Goal: Transaction & Acquisition: Purchase product/service

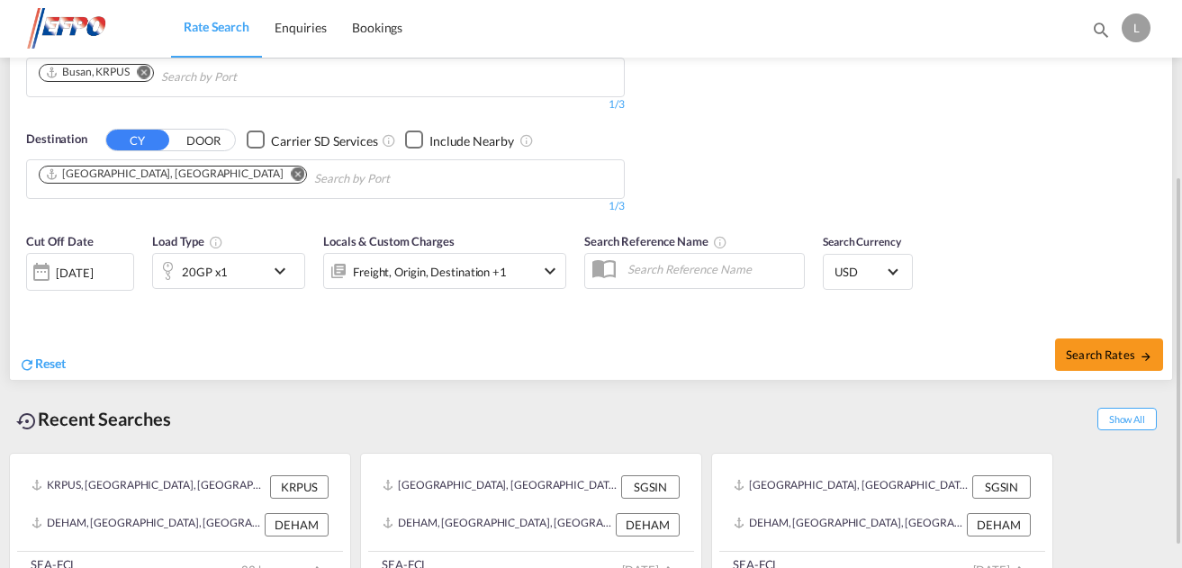
scroll to position [90, 0]
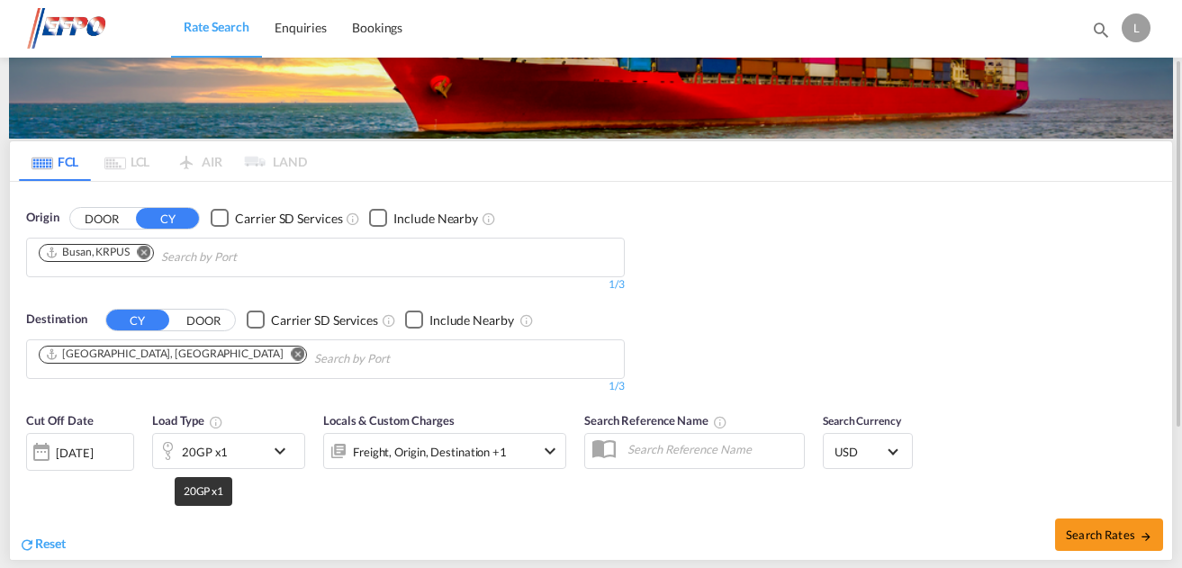
click at [209, 456] on div "20GP x1" at bounding box center [205, 451] width 46 height 25
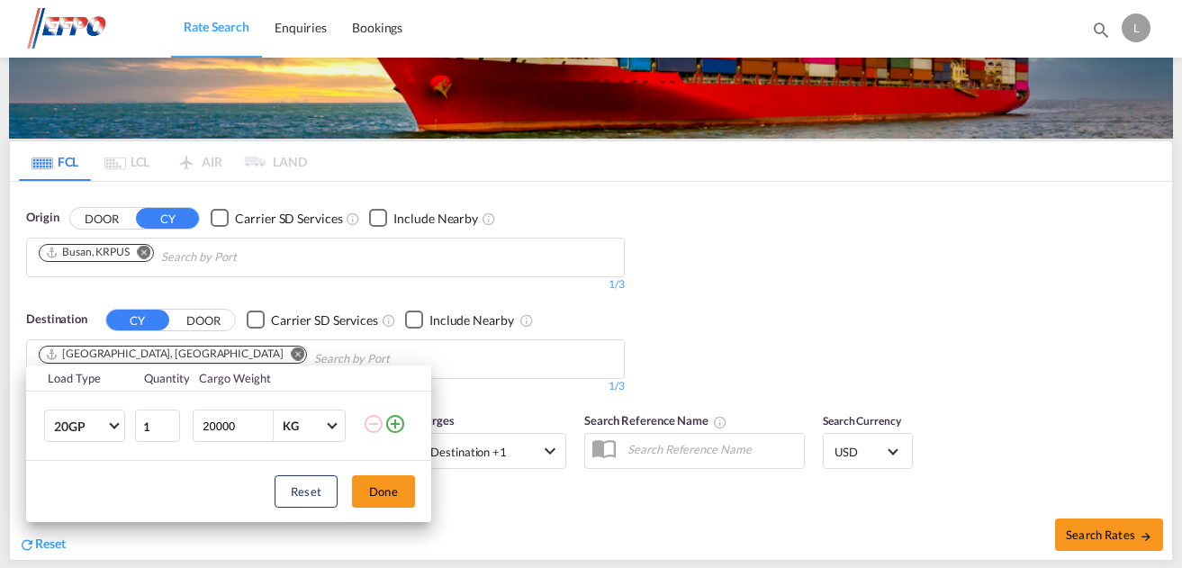
click at [476, 486] on div "Load Type Quantity Cargo Weight 20GP 20GP 40GP 40HC 45HC 20RE 40RE 40HR 20OT 40…" at bounding box center [591, 284] width 1182 height 568
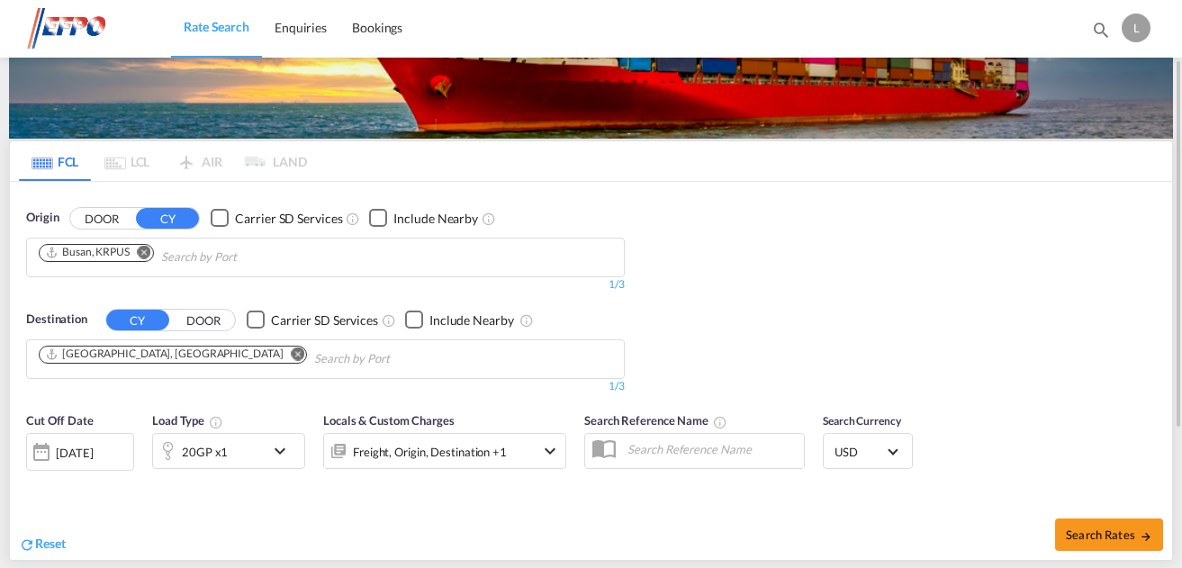
click at [93, 459] on div "[DATE]" at bounding box center [74, 453] width 37 height 16
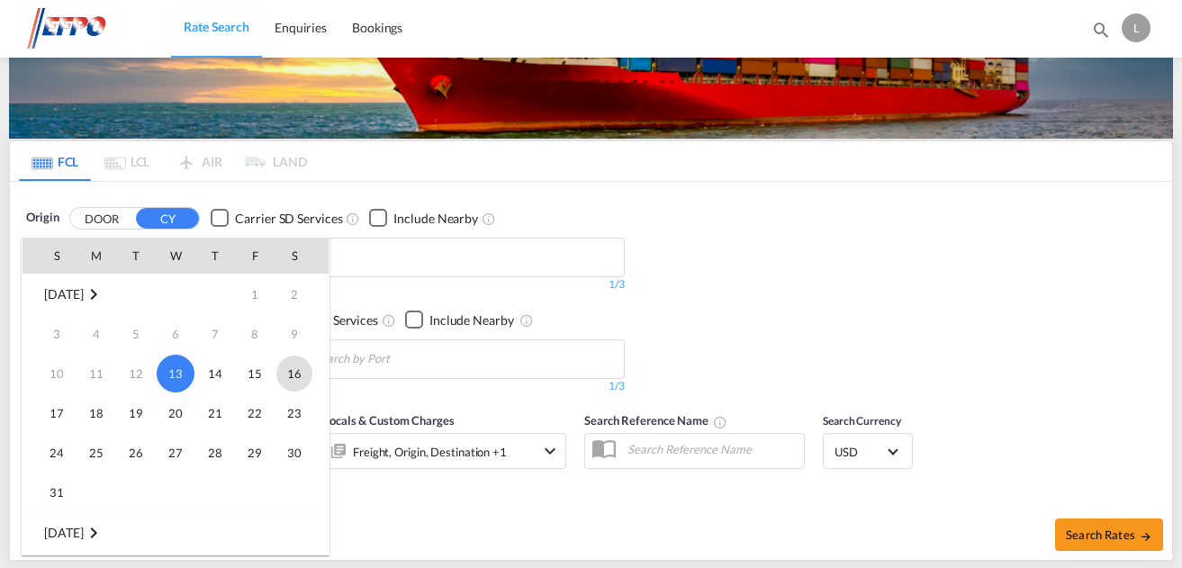
click at [295, 381] on span "16" at bounding box center [294, 374] width 36 height 36
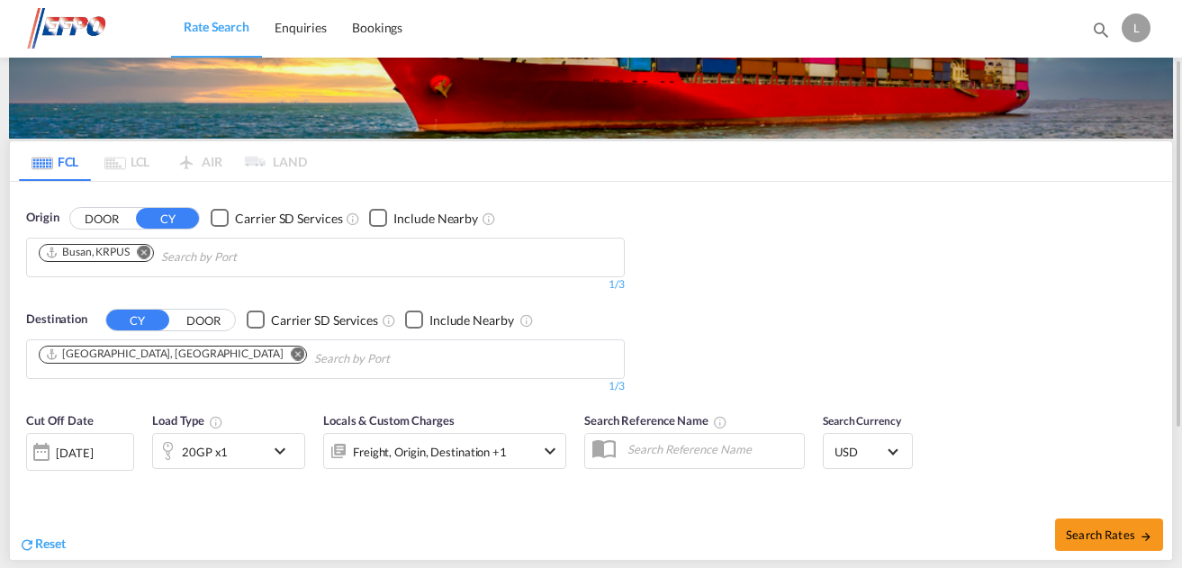
click at [148, 256] on md-icon "Remove" at bounding box center [145, 252] width 14 height 14
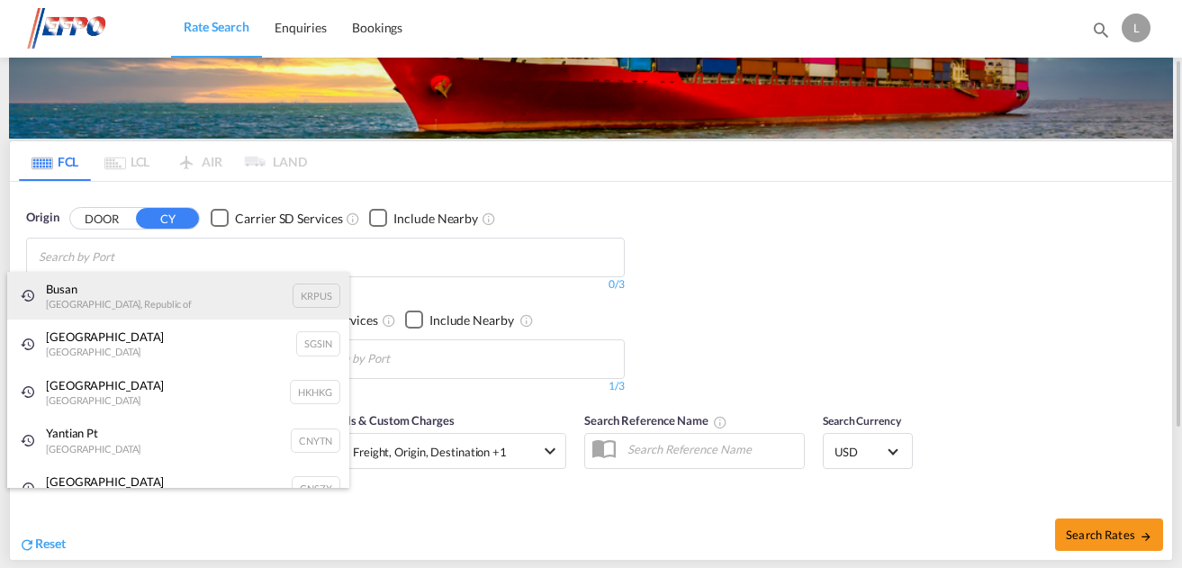
click at [92, 286] on div "Busan Korea, Republic of KRPUS" at bounding box center [178, 296] width 342 height 49
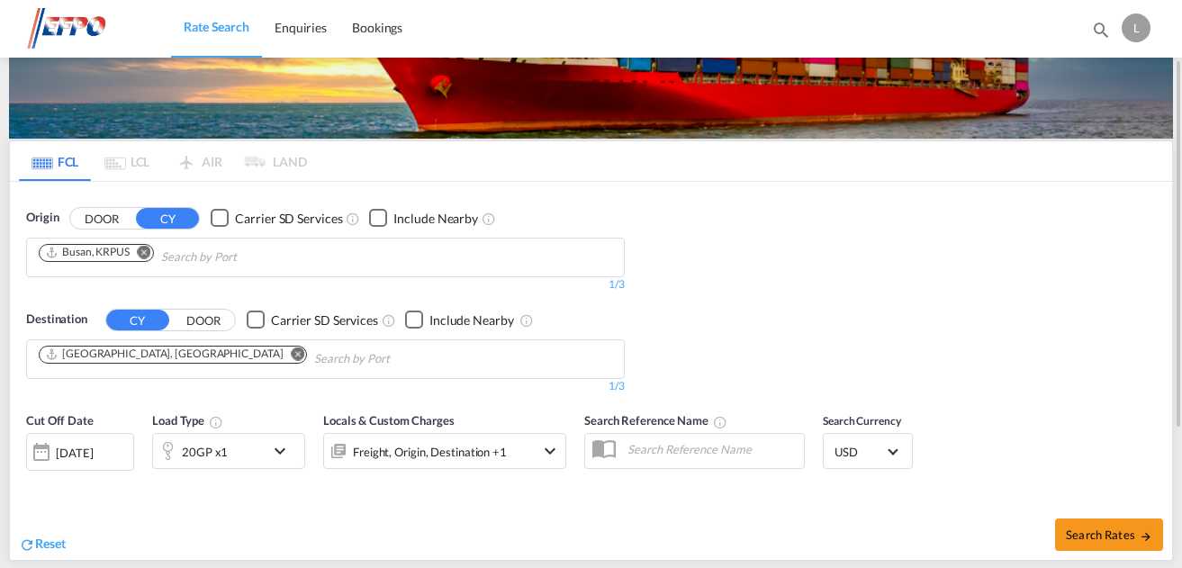
click at [1120, 537] on span "Search Rates" at bounding box center [1109, 535] width 86 height 14
type input "KRPUS to DEHAM / [DATE]"
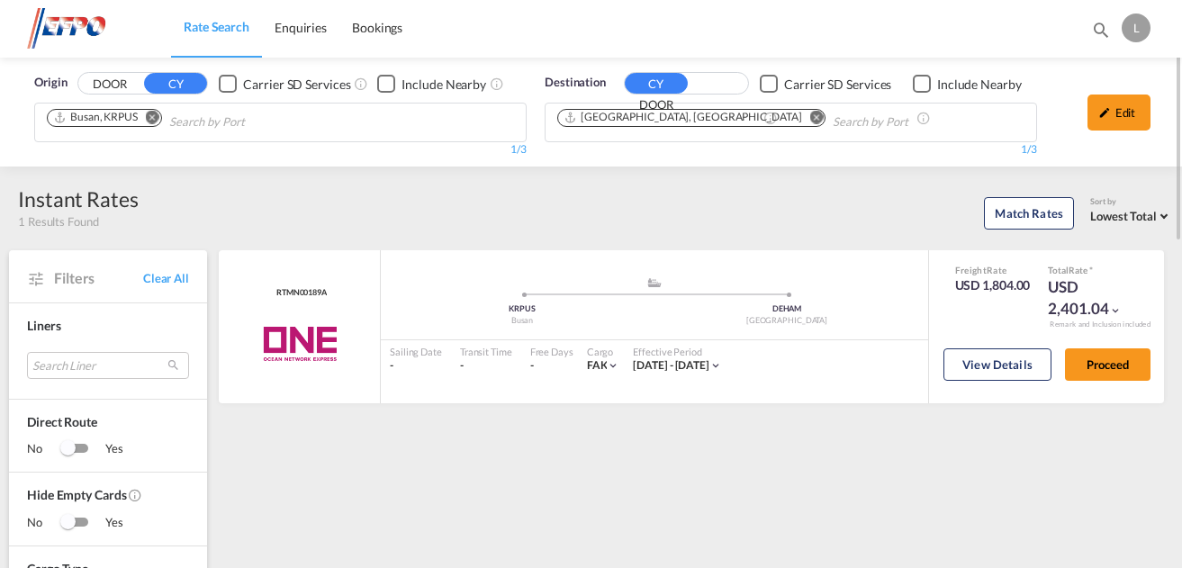
click at [158, 116] on md-icon "Remove" at bounding box center [153, 118] width 14 height 14
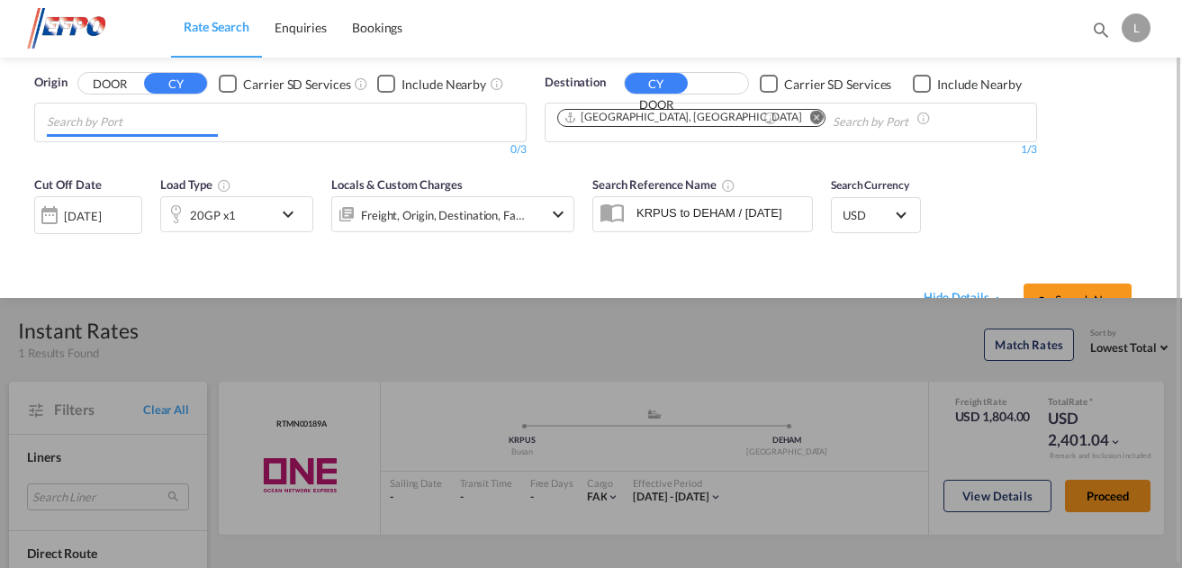
click at [157, 117] on input "Chips input." at bounding box center [132, 122] width 171 height 29
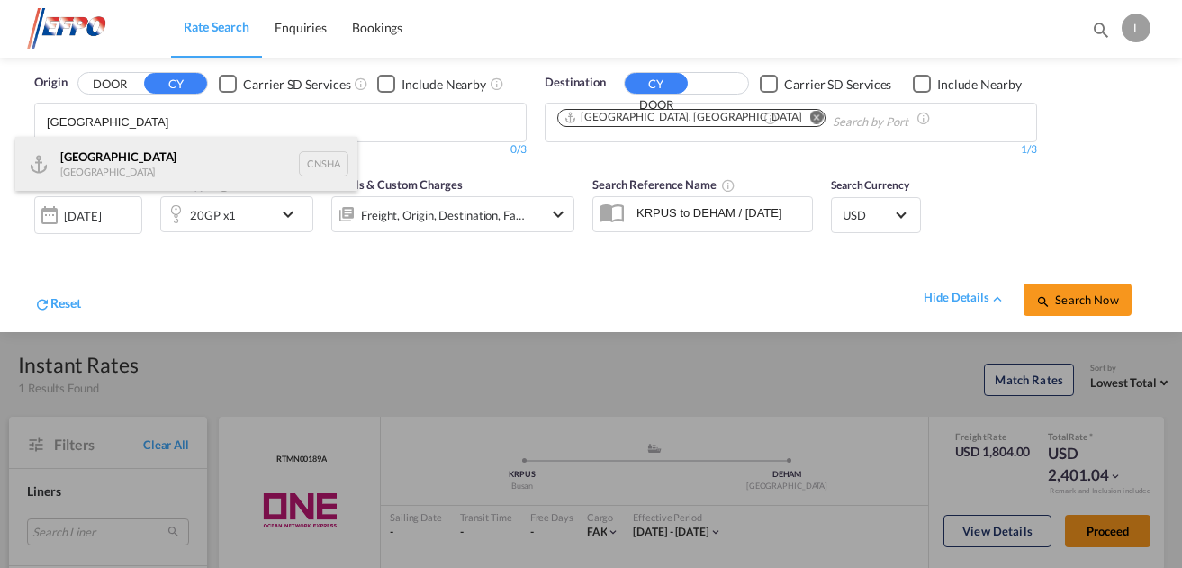
type input "[GEOGRAPHIC_DATA]"
click at [192, 167] on div "Shanghai [GEOGRAPHIC_DATA] CNSHA" at bounding box center [186, 164] width 342 height 54
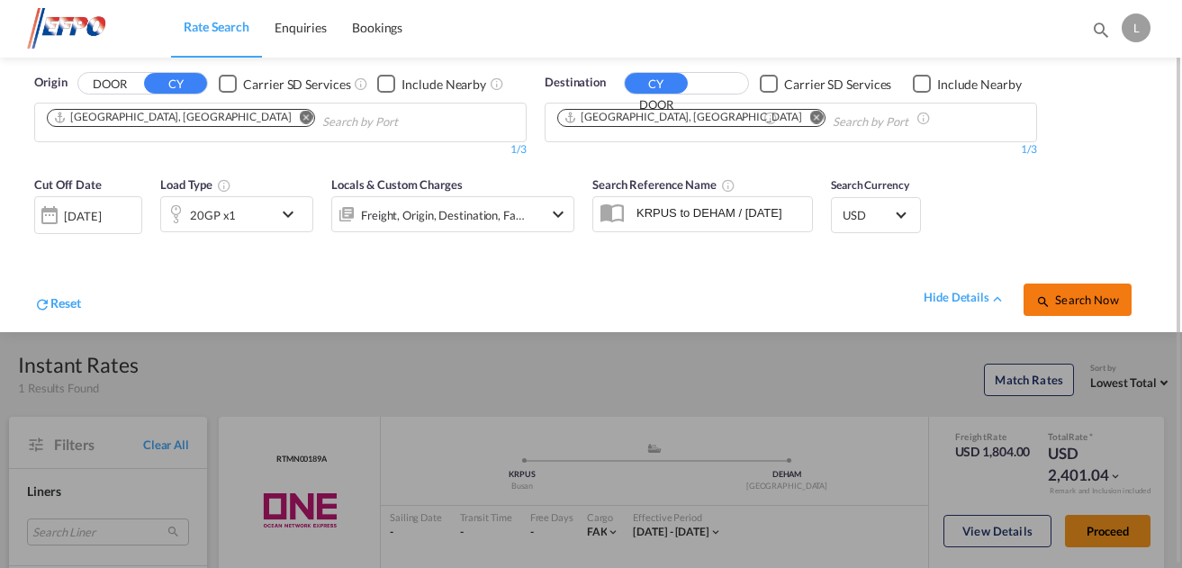
click at [1074, 290] on button "Search Now" at bounding box center [1078, 300] width 108 height 32
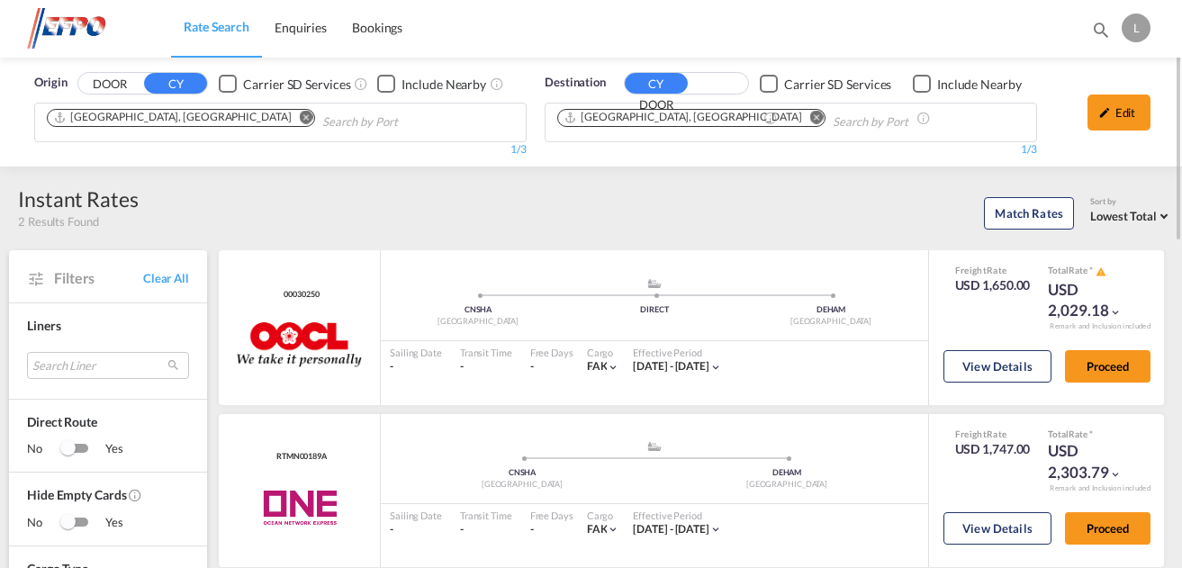
click at [300, 116] on md-icon "Remove" at bounding box center [307, 118] width 14 height 14
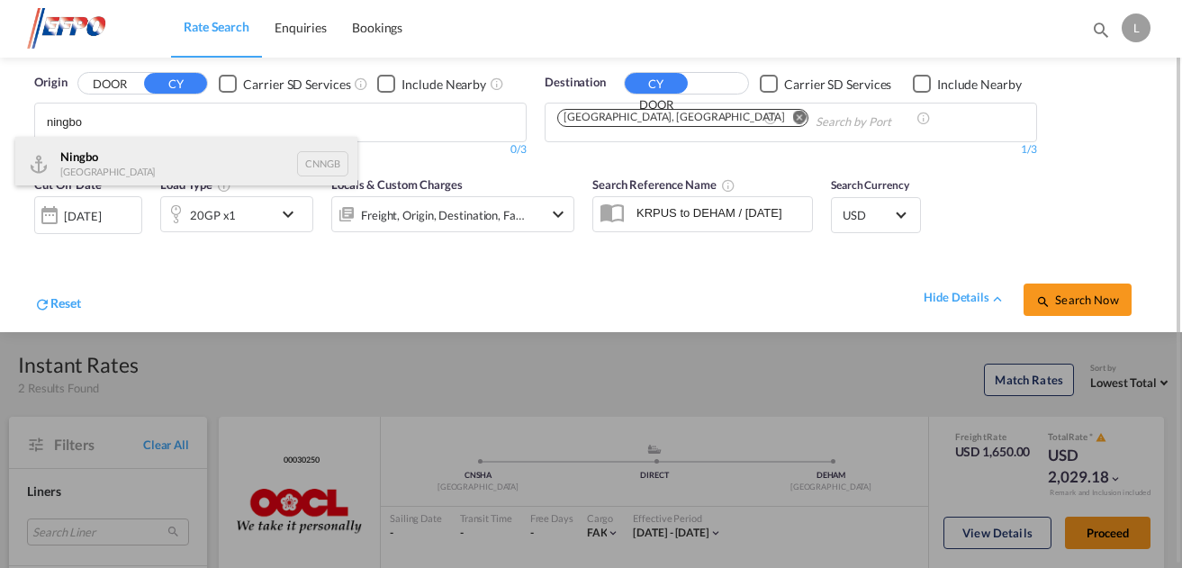
type input "ningbo"
click at [141, 160] on div "Ningbo China CNNGB" at bounding box center [186, 164] width 342 height 54
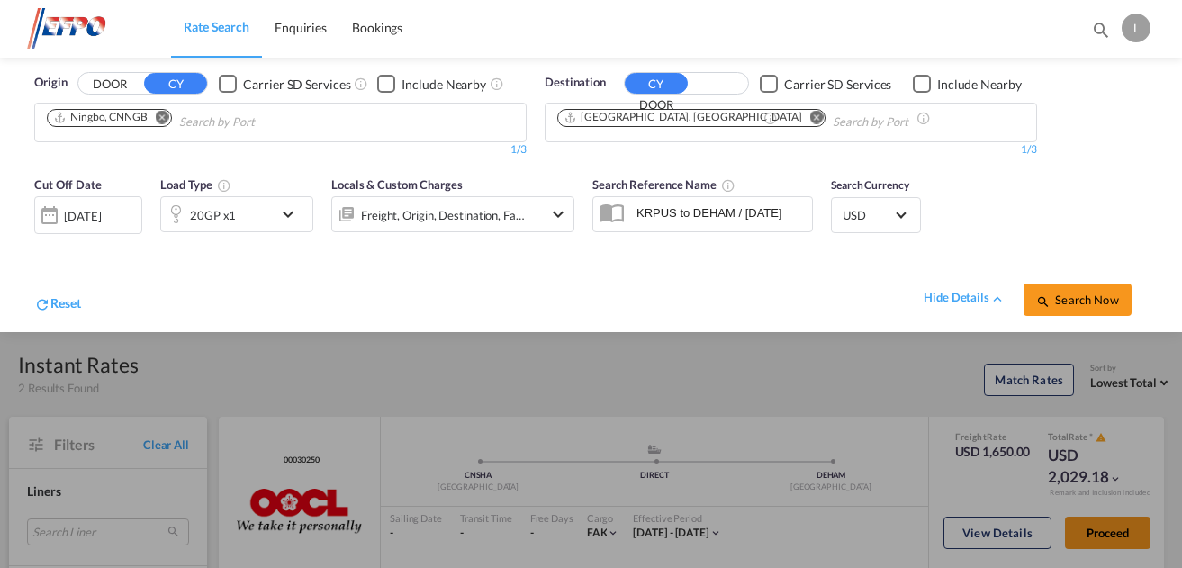
click at [1077, 300] on span "Search Now" at bounding box center [1077, 300] width 82 height 14
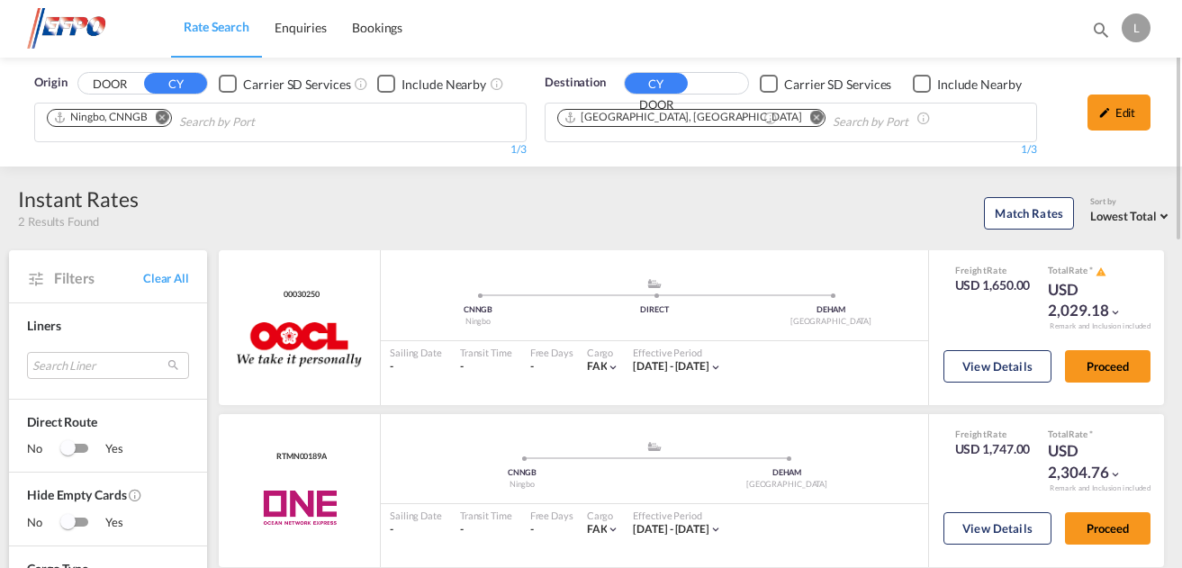
click at [158, 117] on md-icon "Remove" at bounding box center [163, 118] width 14 height 14
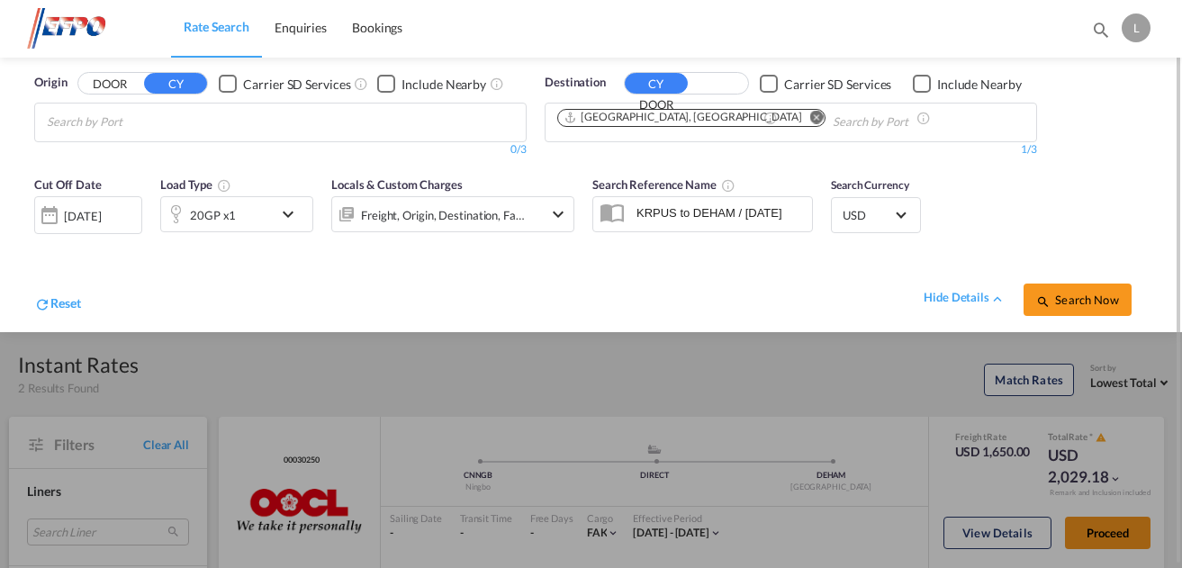
click at [146, 118] on body "Rate Search Enquiries Bookings Rate Search Enquiries Bookings" at bounding box center [591, 284] width 1182 height 568
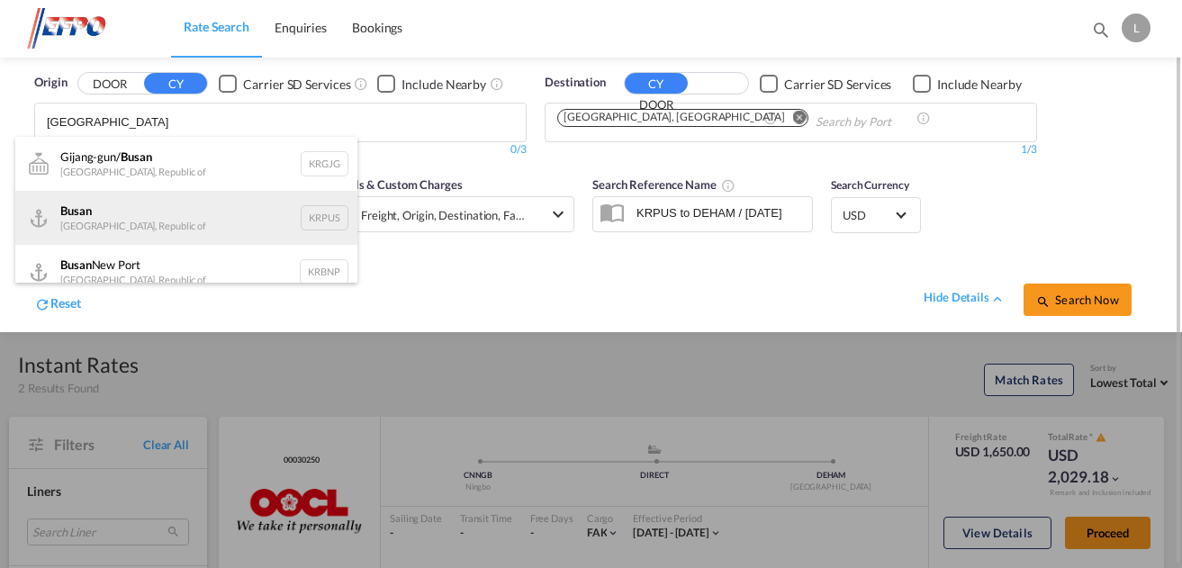
type input "[GEOGRAPHIC_DATA]"
click at [122, 215] on div "Busan Korea, Republic of KRPUS" at bounding box center [186, 218] width 342 height 54
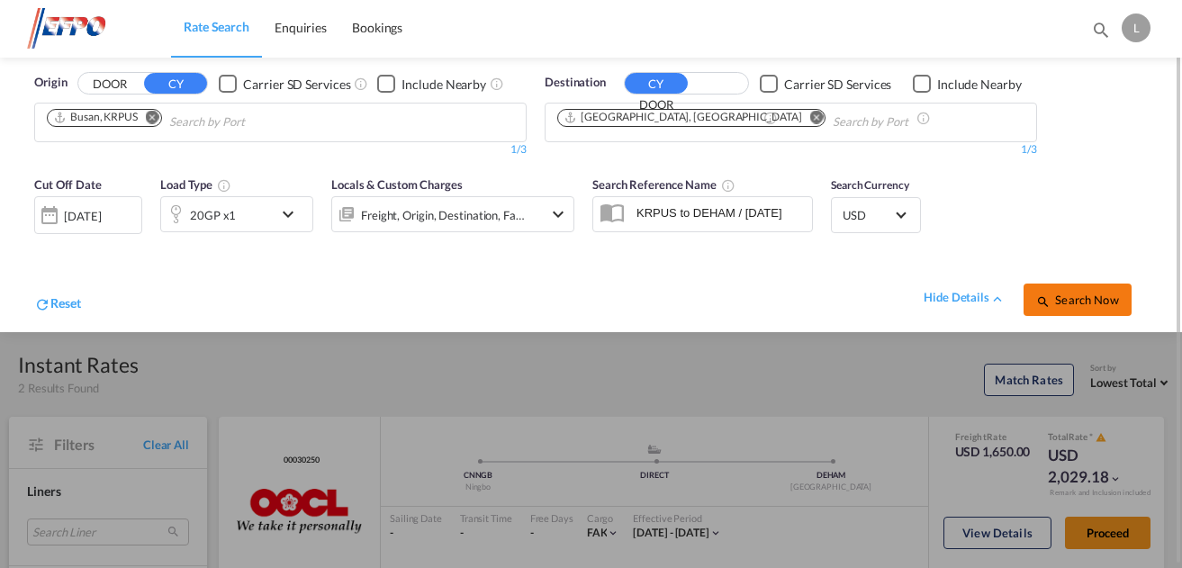
click at [1104, 300] on span "Search Now" at bounding box center [1077, 300] width 82 height 14
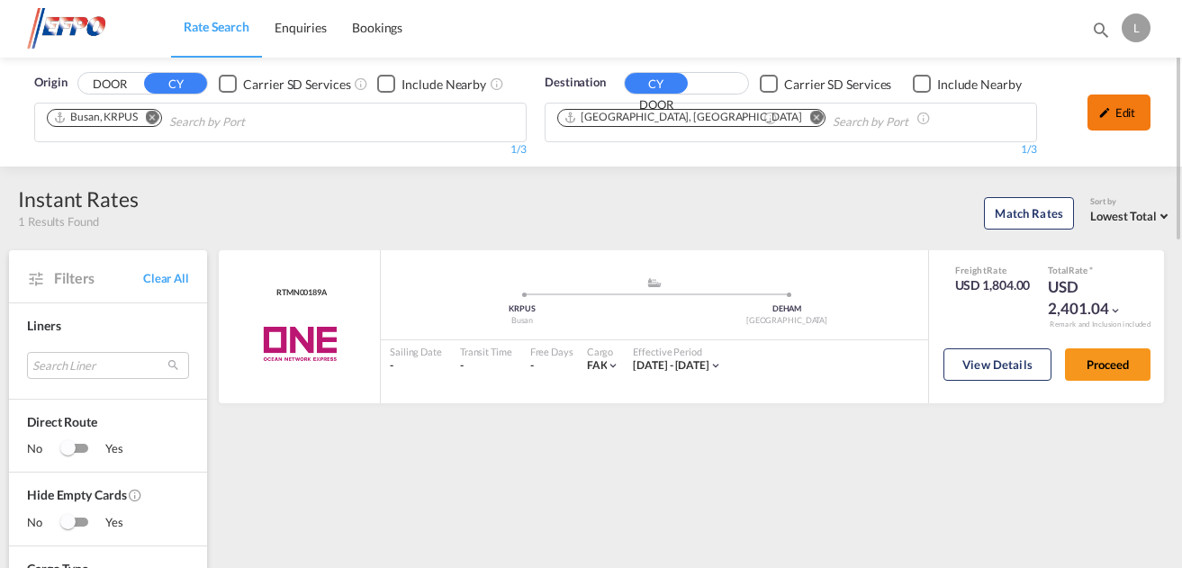
click at [1117, 115] on div "Edit" at bounding box center [1118, 113] width 63 height 36
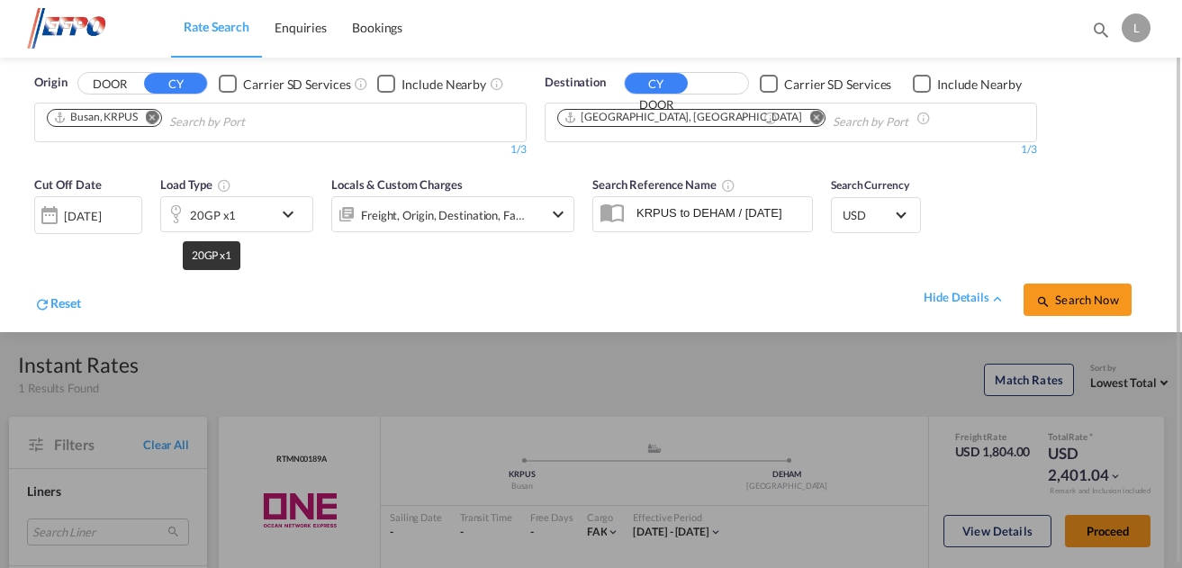
click at [222, 207] on div "20GP x1" at bounding box center [213, 215] width 46 height 25
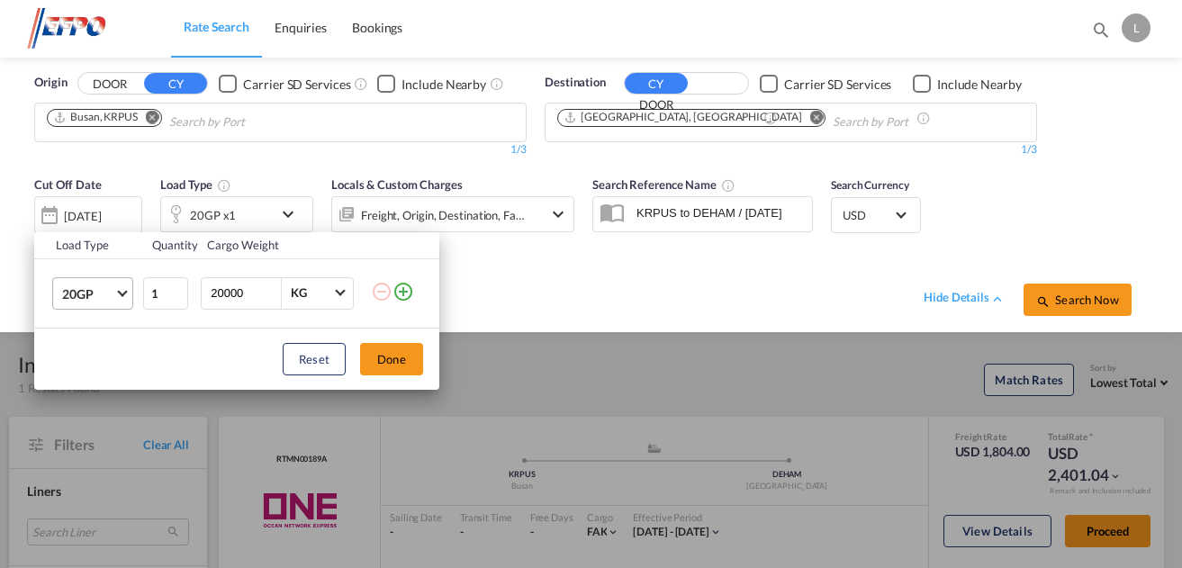
click at [113, 298] on span "20GP" at bounding box center [88, 294] width 52 height 18
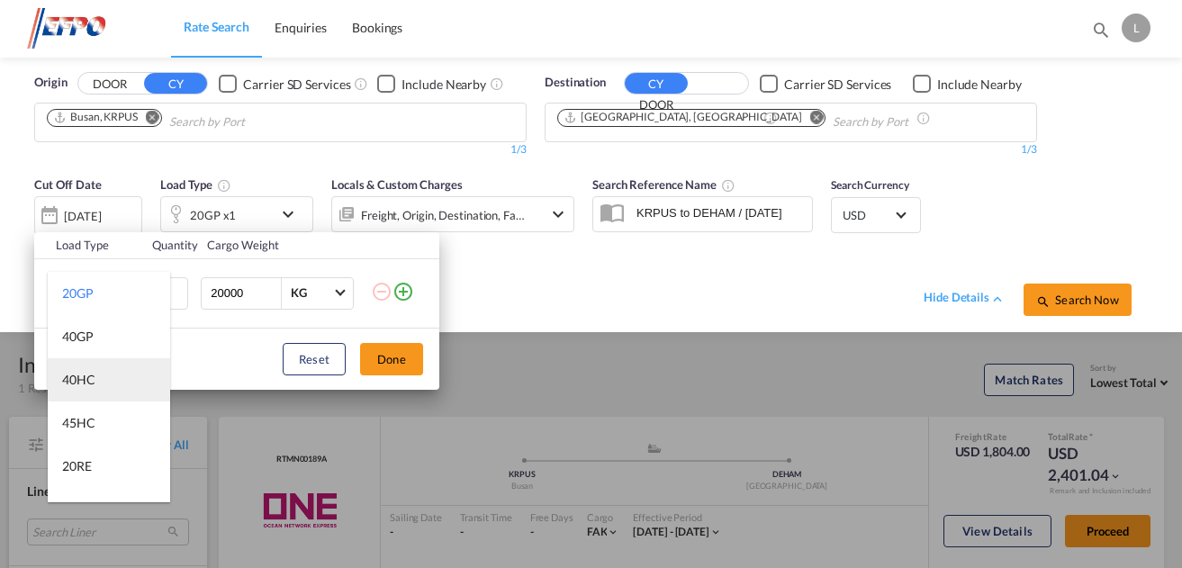
click at [97, 369] on md-option "40HC" at bounding box center [109, 379] width 122 height 43
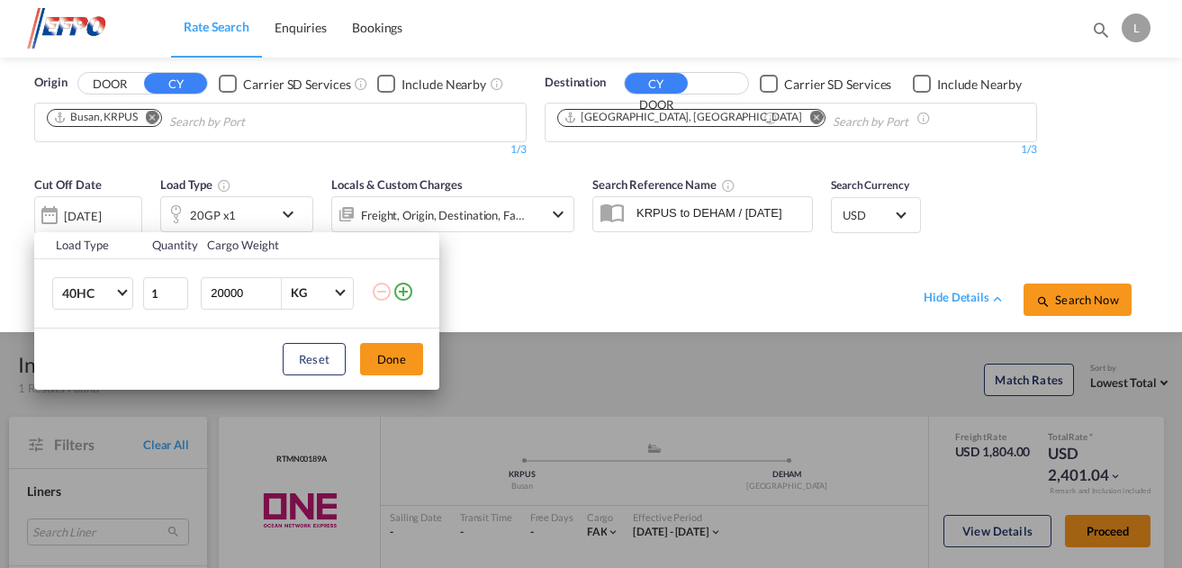
click at [429, 349] on div "Reset Done" at bounding box center [236, 359] width 405 height 61
click at [411, 353] on button "Done" at bounding box center [391, 359] width 63 height 32
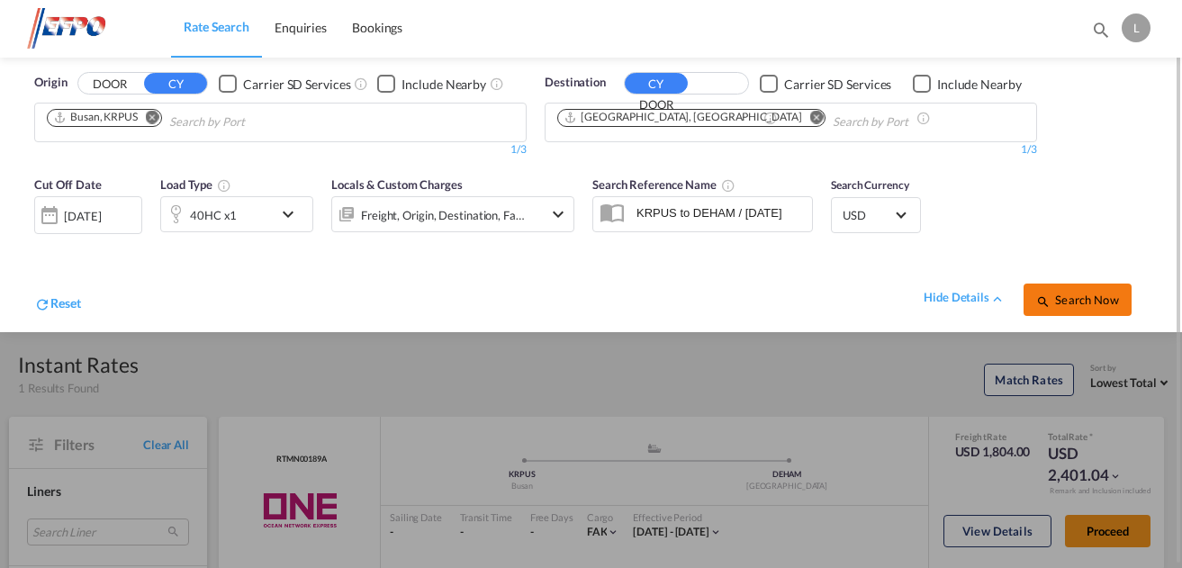
click at [1078, 306] on span "Search Now" at bounding box center [1077, 300] width 82 height 14
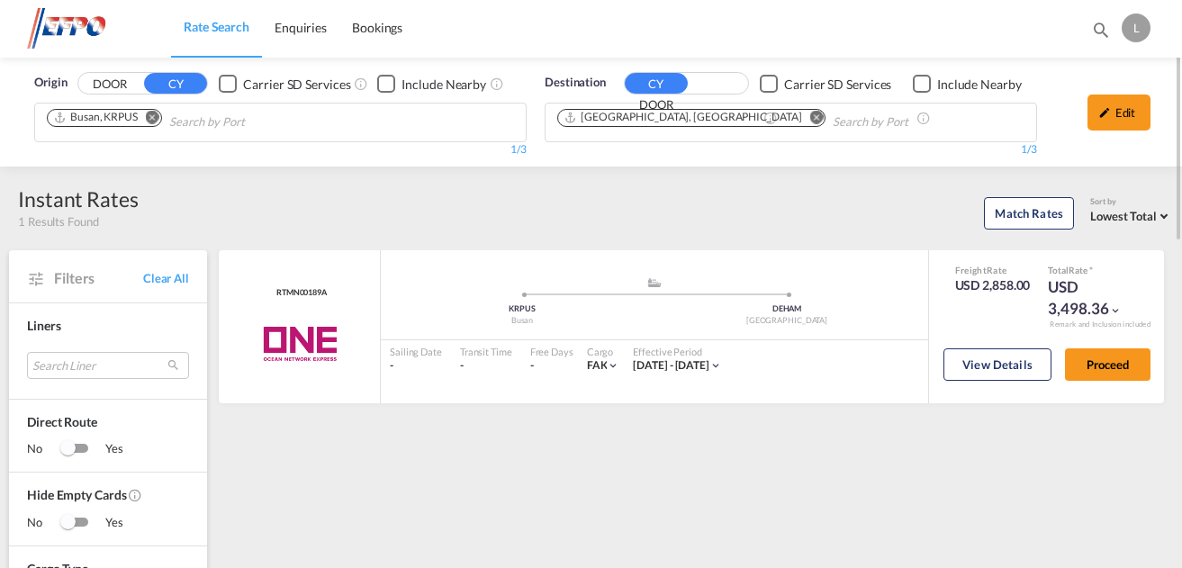
click at [152, 118] on md-icon "Remove" at bounding box center [153, 118] width 14 height 14
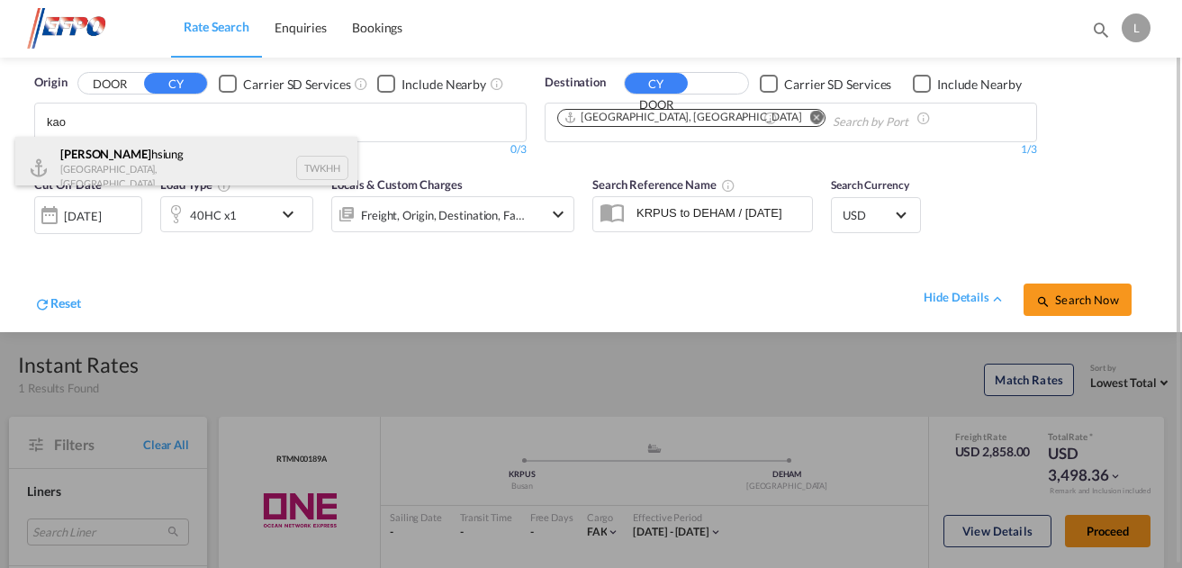
type input "kao"
click at [152, 167] on div "Kao hsiung [GEOGRAPHIC_DATA], Province of [GEOGRAPHIC_DATA] TWKHH" at bounding box center [186, 168] width 342 height 62
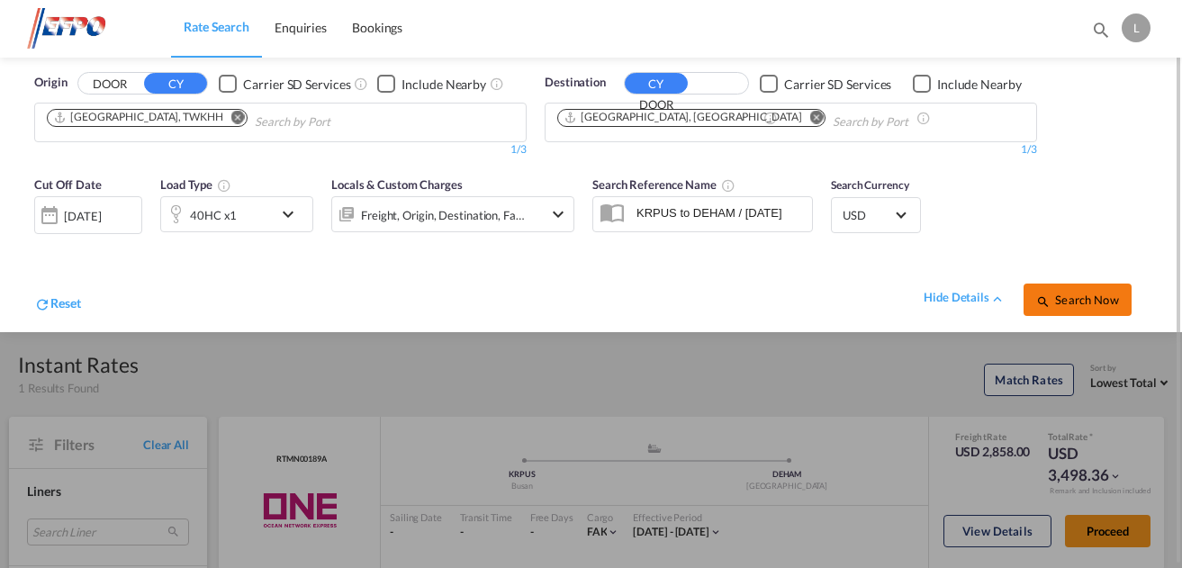
click at [1087, 292] on button "Search Now" at bounding box center [1078, 300] width 108 height 32
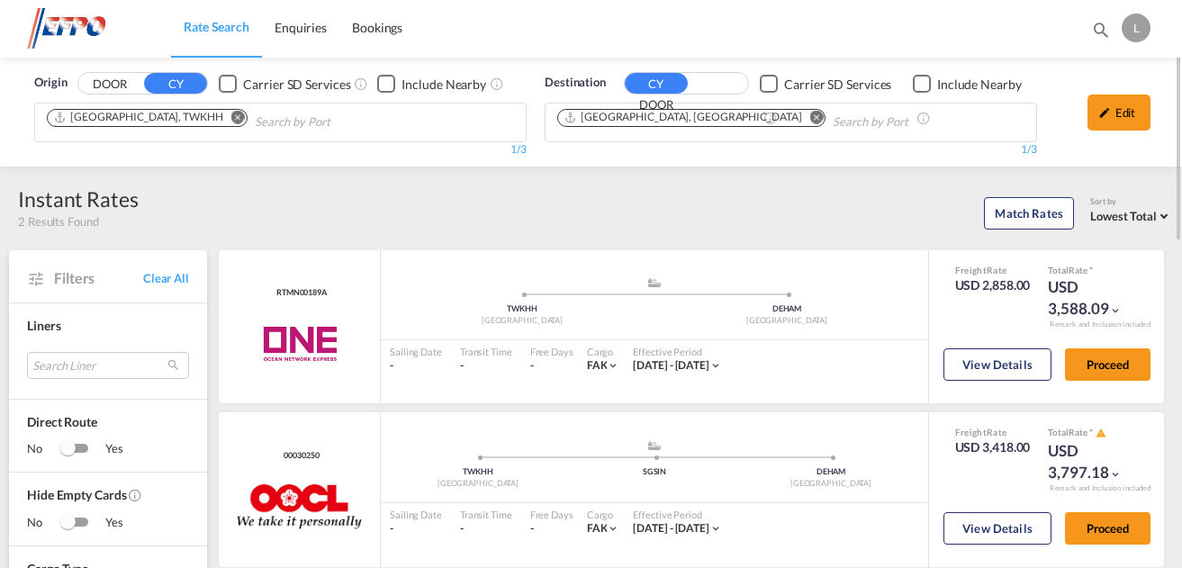
click at [1116, 116] on div "Edit" at bounding box center [1118, 113] width 63 height 36
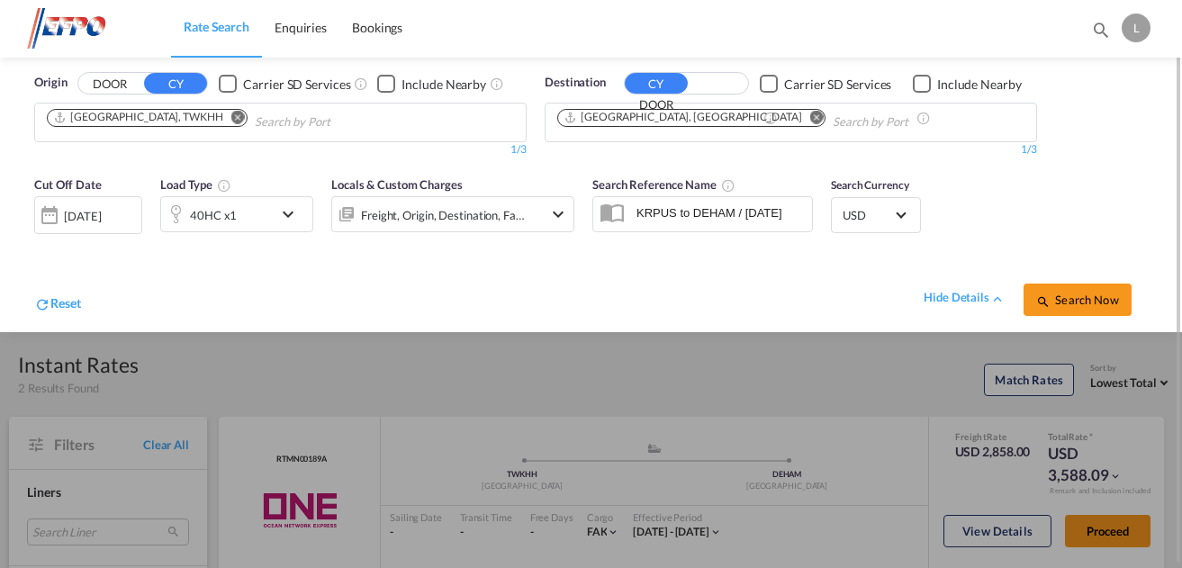
click at [236, 209] on div "40HC x1" at bounding box center [217, 214] width 112 height 36
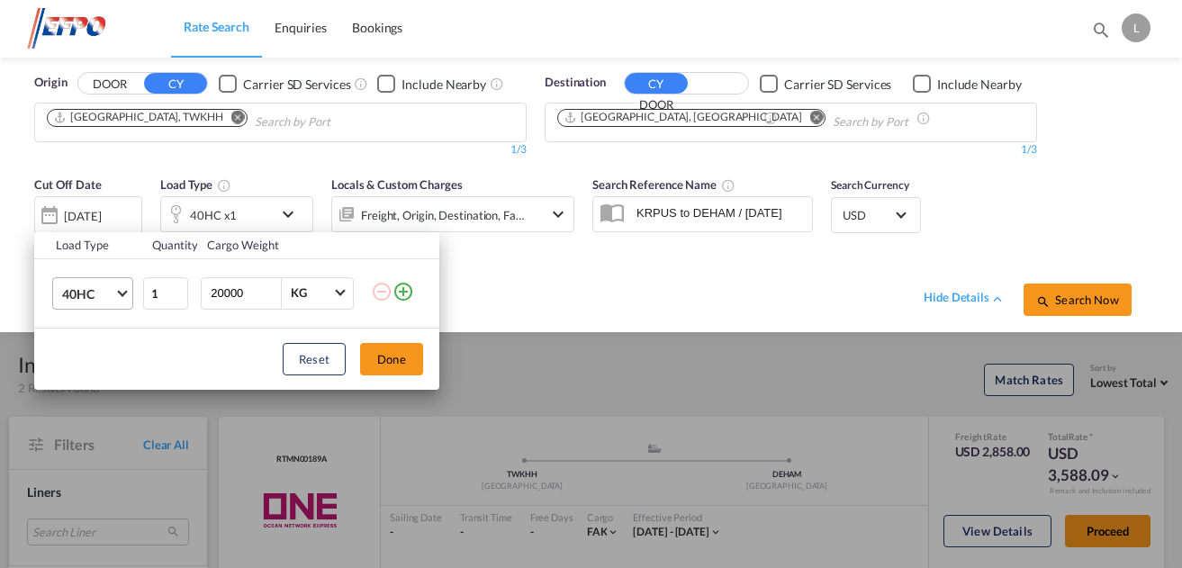
click at [113, 296] on span "40HC" at bounding box center [88, 294] width 52 height 18
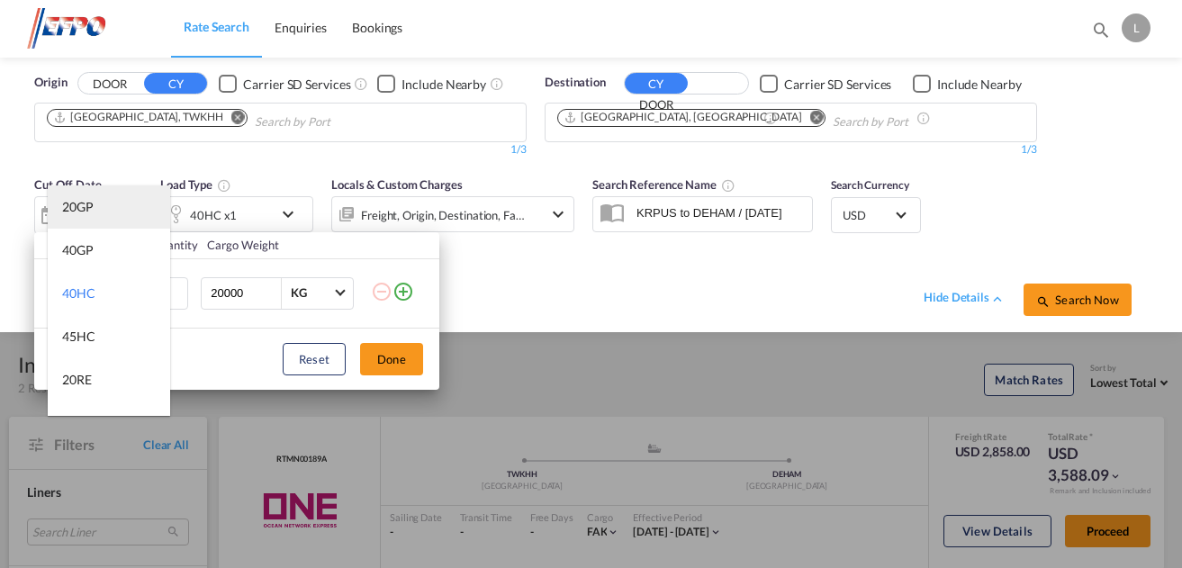
click at [91, 203] on div "20GP" at bounding box center [78, 207] width 32 height 18
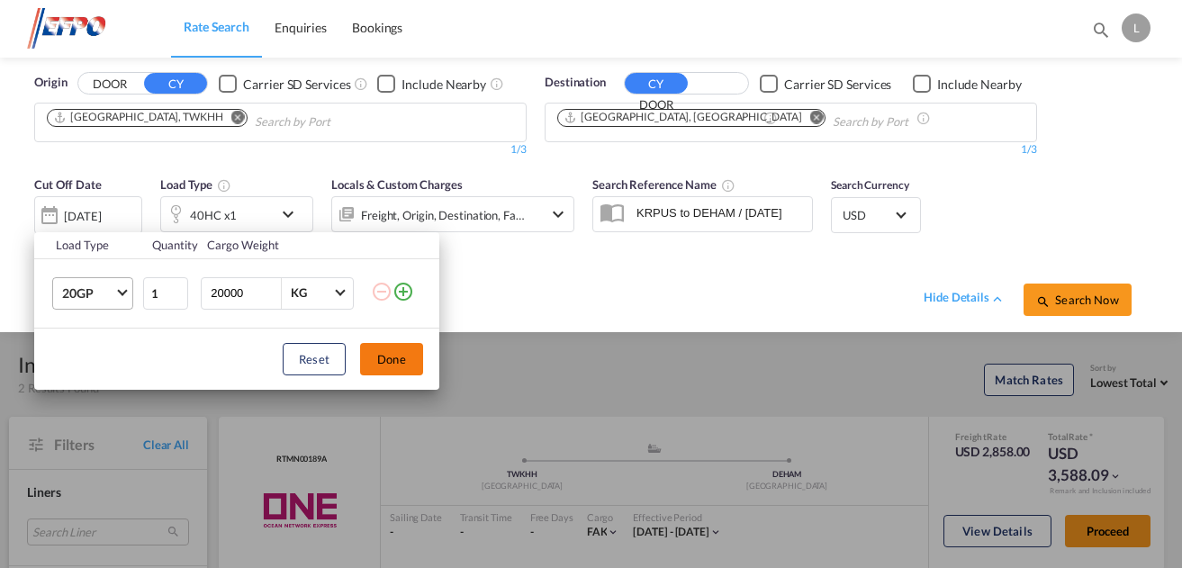
click at [397, 365] on button "Done" at bounding box center [391, 359] width 63 height 32
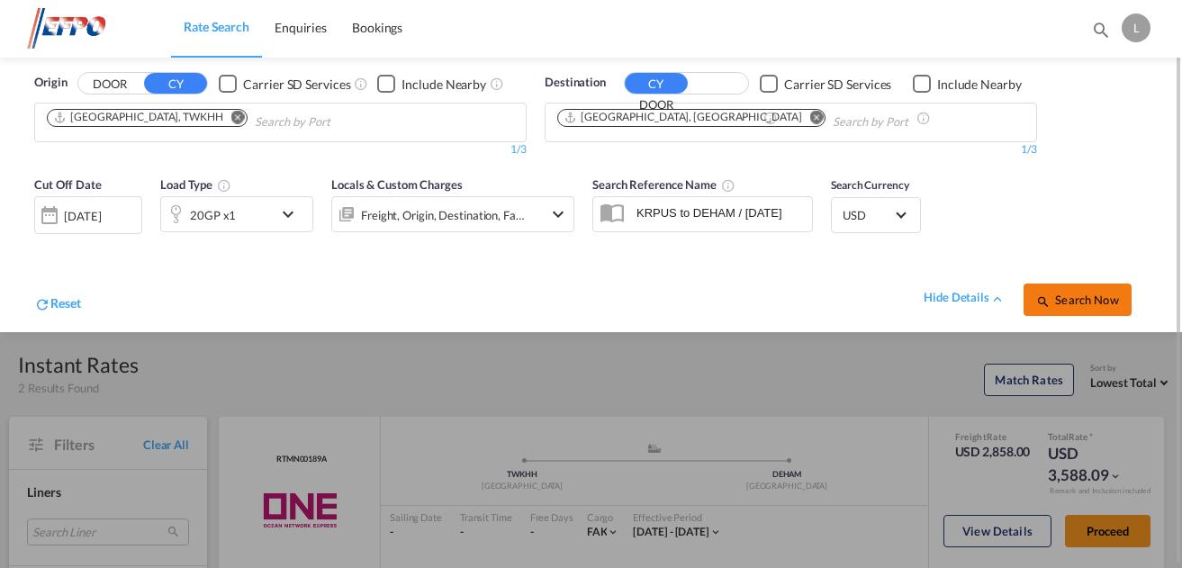
click at [1070, 307] on button "Search Now" at bounding box center [1078, 300] width 108 height 32
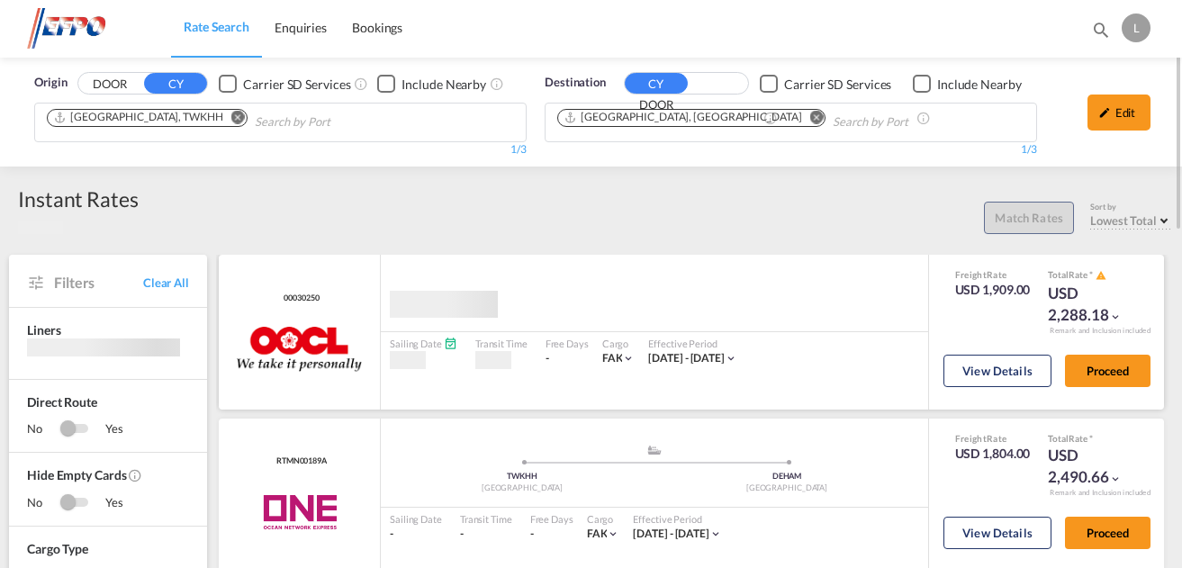
scroll to position [90, 0]
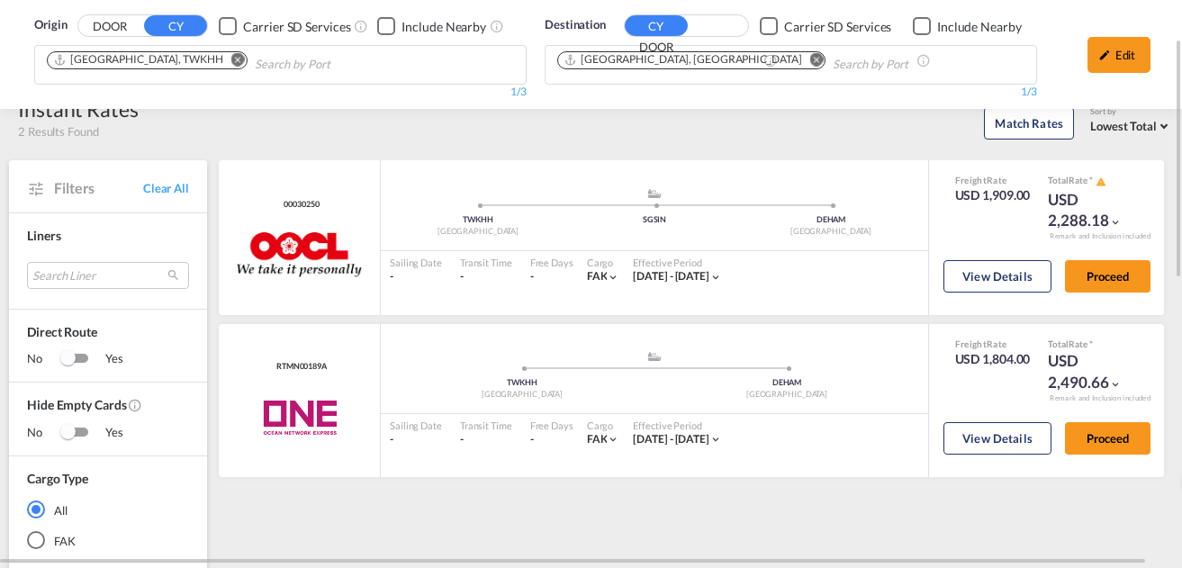
click at [231, 58] on md-icon "Remove" at bounding box center [238, 60] width 14 height 14
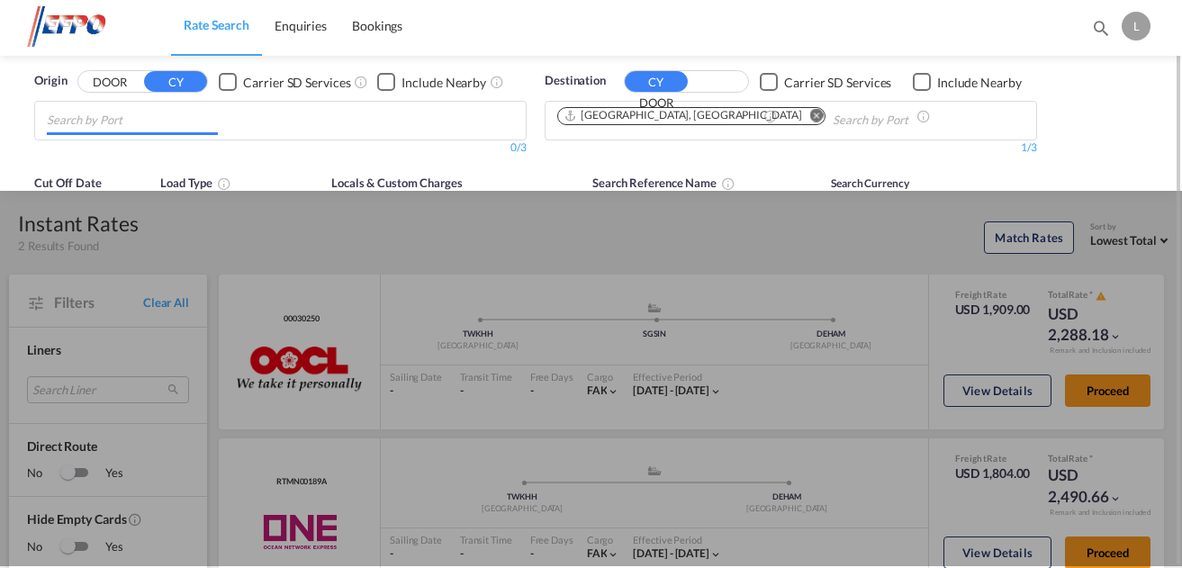
scroll to position [0, 0]
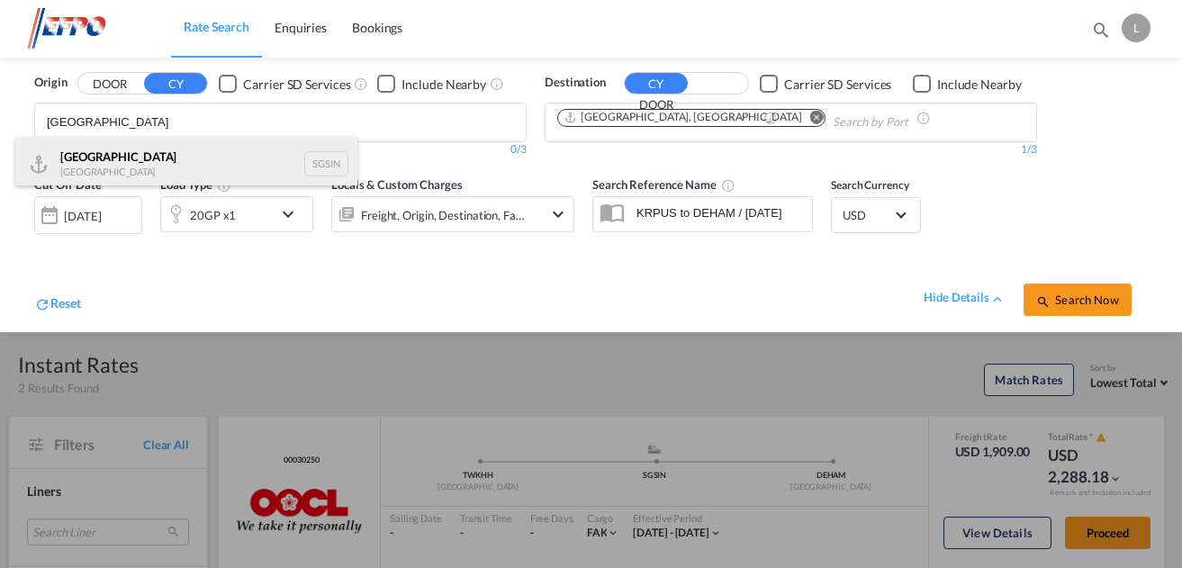
type input "[GEOGRAPHIC_DATA]"
click at [167, 168] on div "Singapore Singapore SGSIN" at bounding box center [186, 164] width 342 height 54
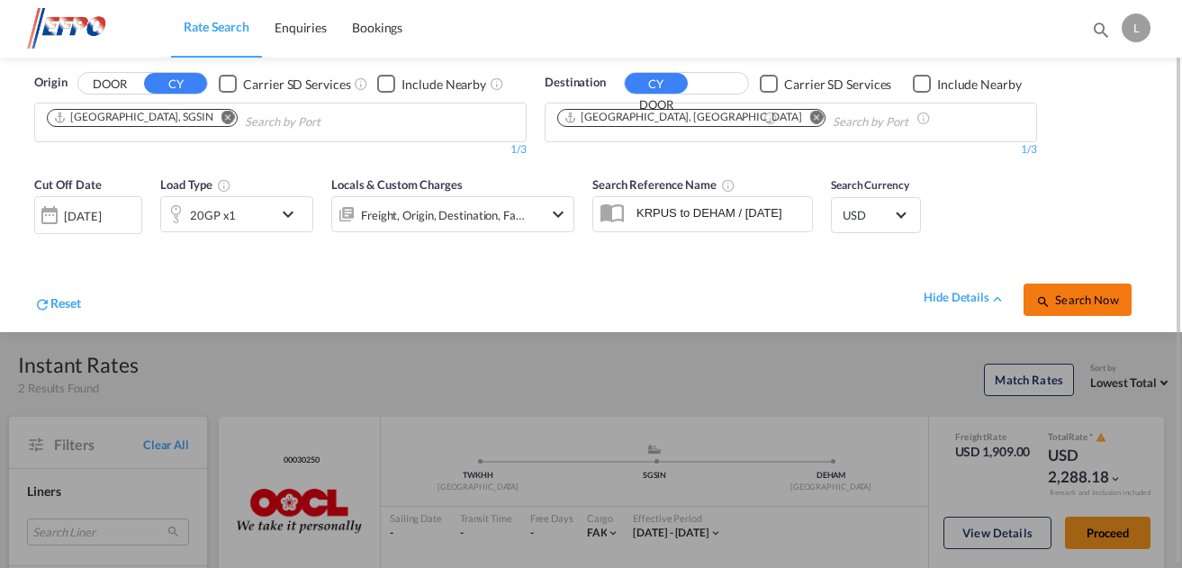
click at [1088, 296] on span "Search Now" at bounding box center [1077, 300] width 82 height 14
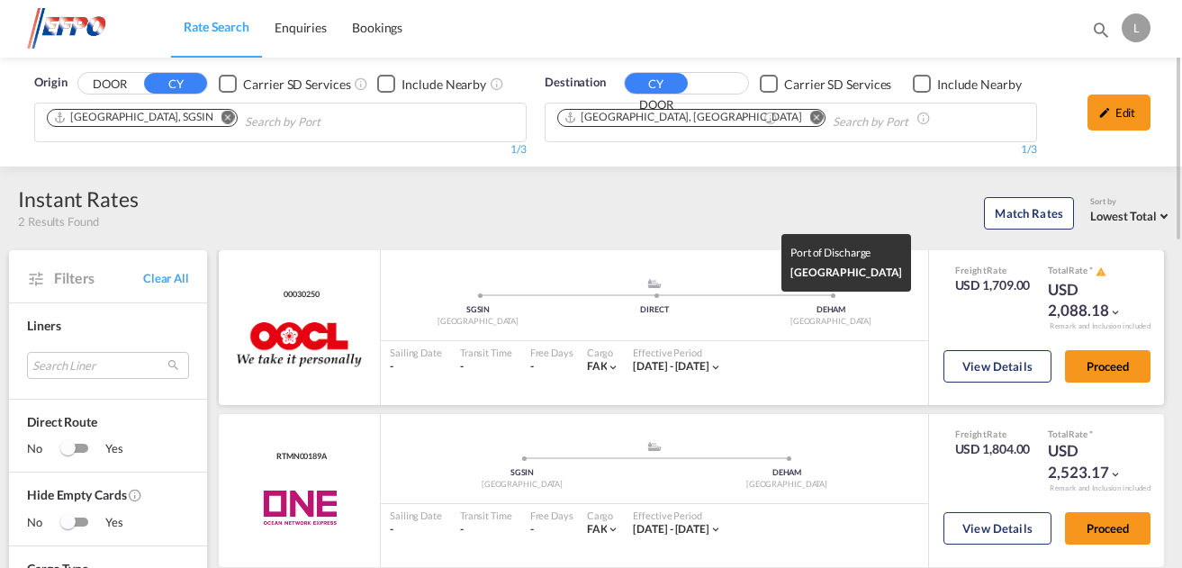
scroll to position [90, 0]
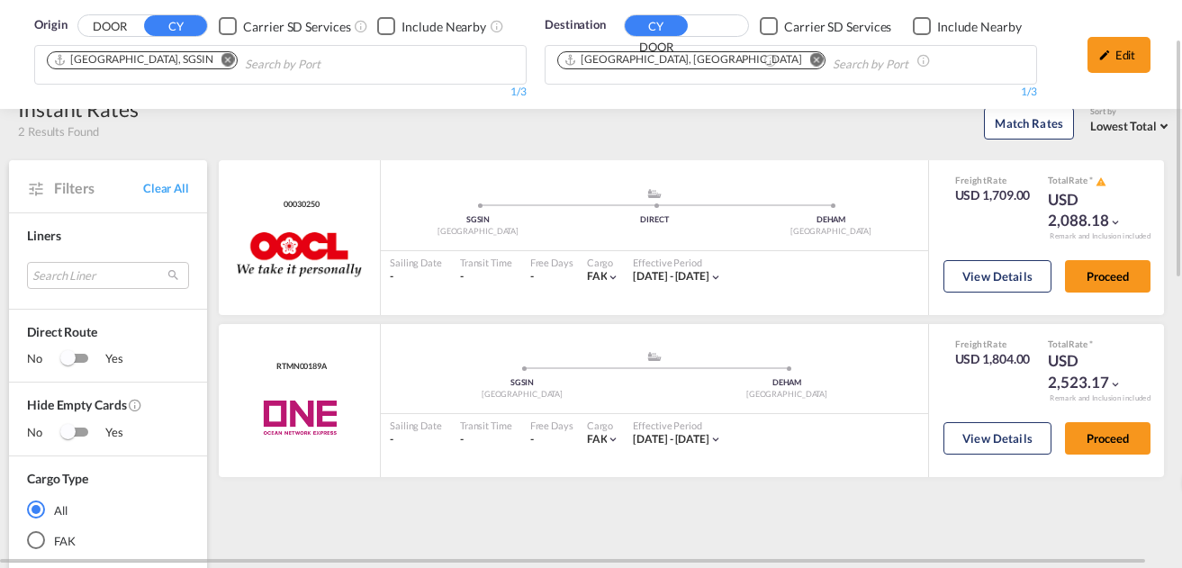
drag, startPoint x: 1135, startPoint y: 41, endPoint x: 1055, endPoint y: 72, distance: 85.8
click at [1135, 41] on div "Edit" at bounding box center [1118, 55] width 63 height 36
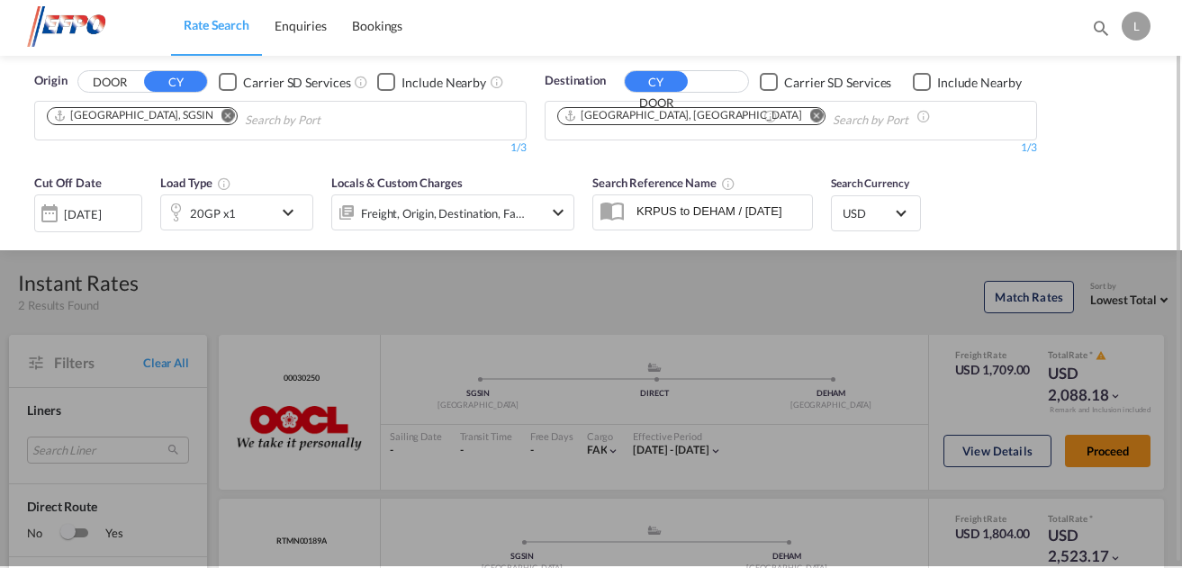
scroll to position [0, 0]
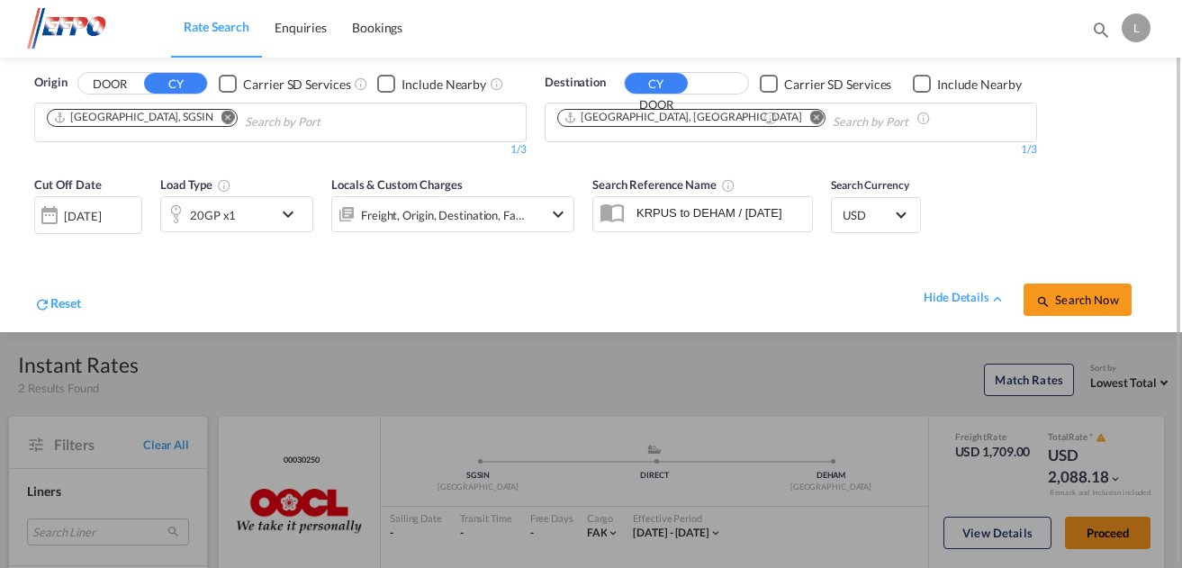
click at [257, 203] on div "20GP x1" at bounding box center [217, 214] width 112 height 36
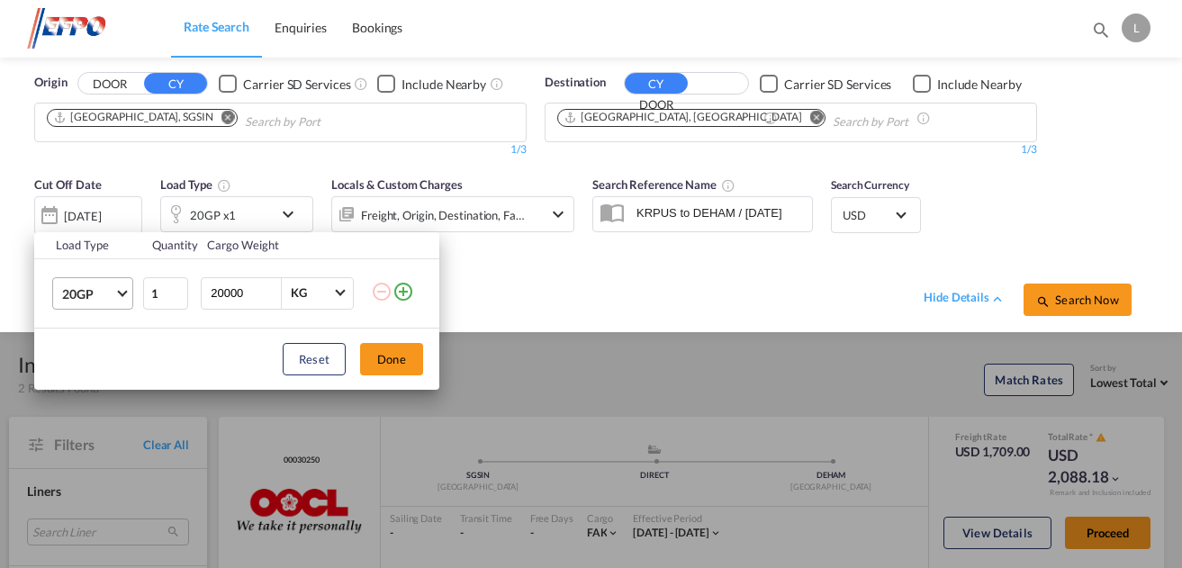
click at [115, 294] on md-select-value "20GP" at bounding box center [96, 293] width 72 height 31
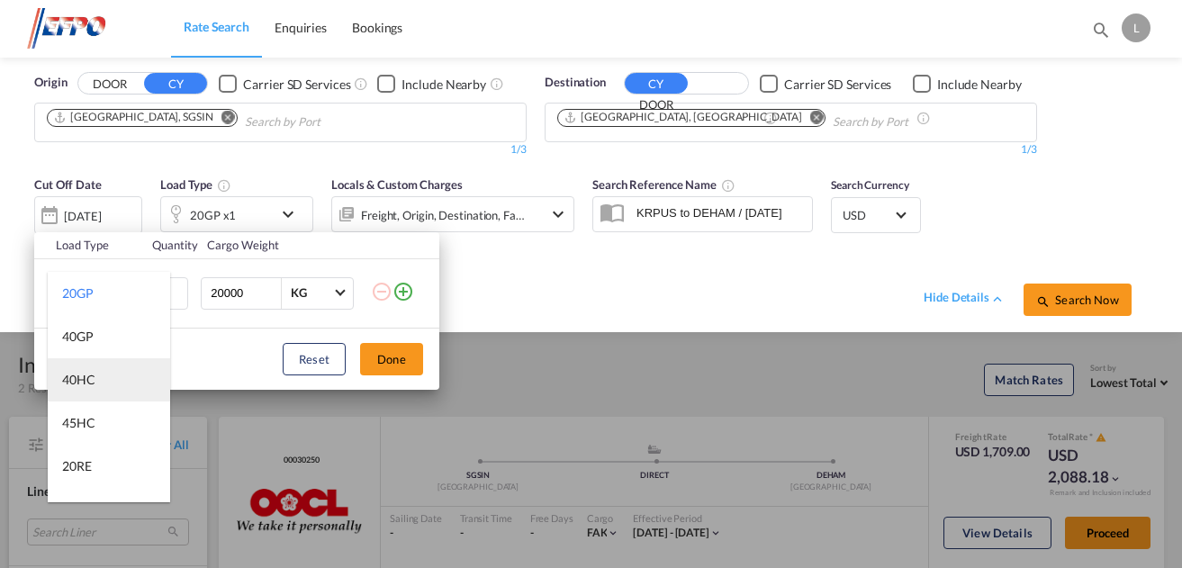
click at [102, 367] on md-option "40HC" at bounding box center [109, 379] width 122 height 43
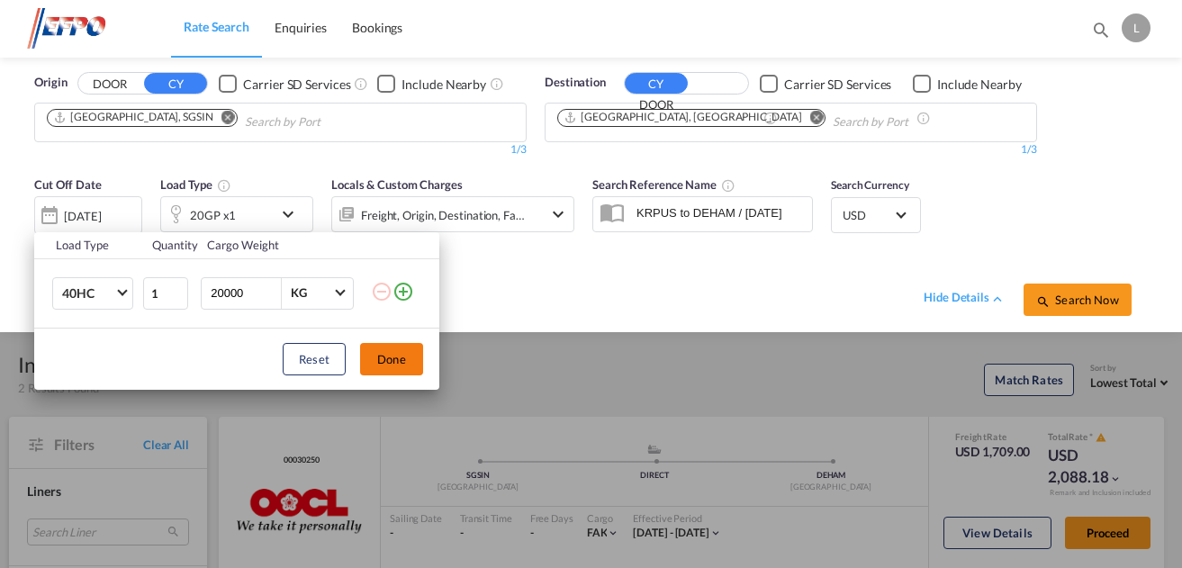
click at [376, 360] on button "Done" at bounding box center [391, 359] width 63 height 32
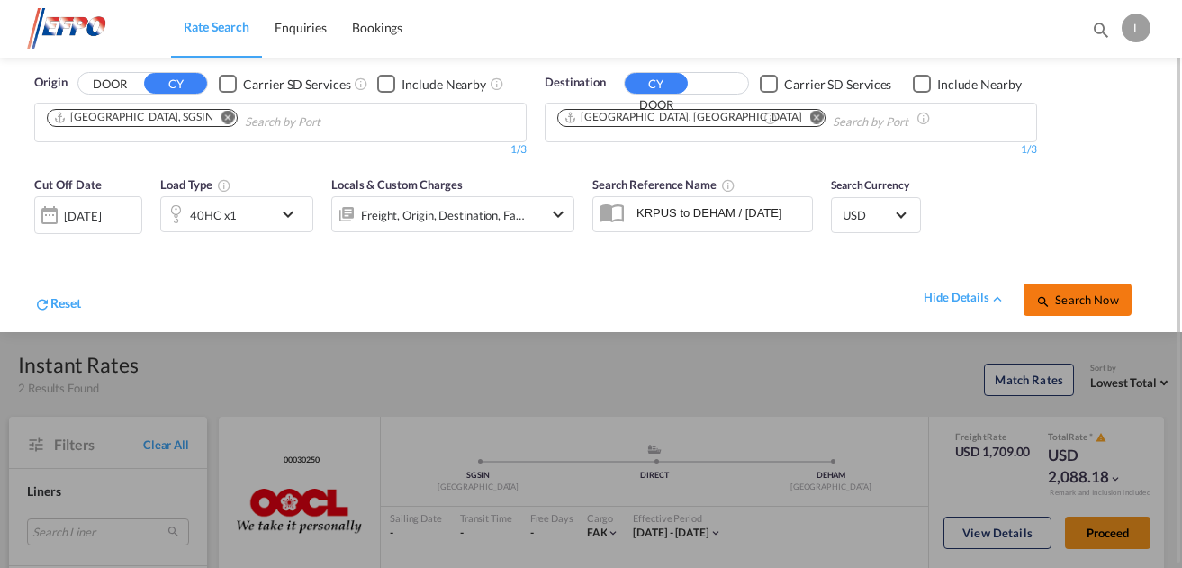
click at [1060, 293] on span "Search Now" at bounding box center [1077, 300] width 82 height 14
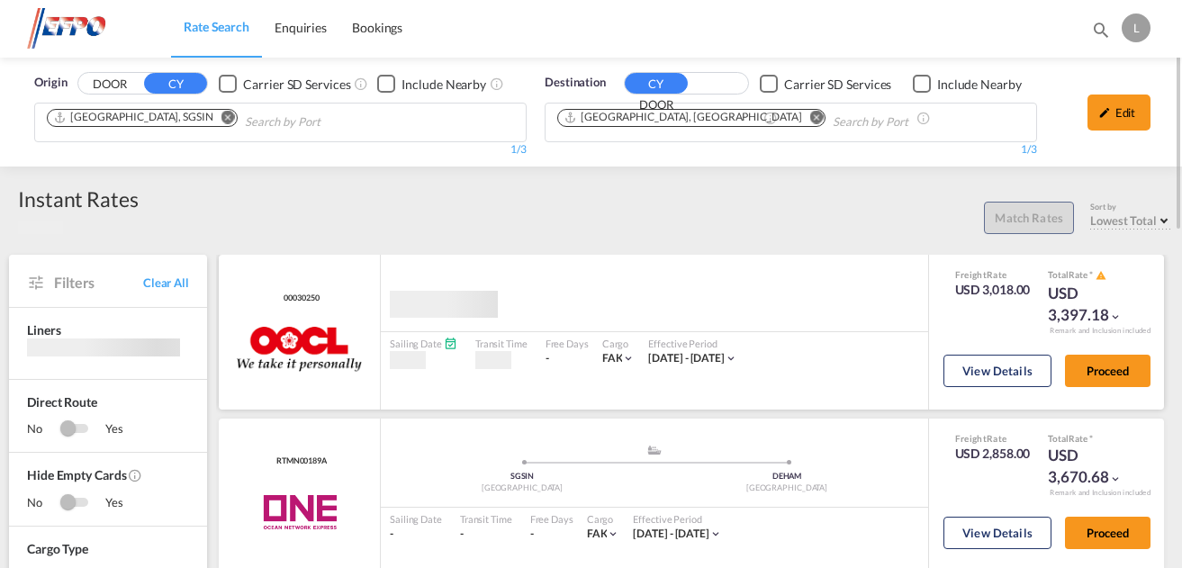
scroll to position [90, 0]
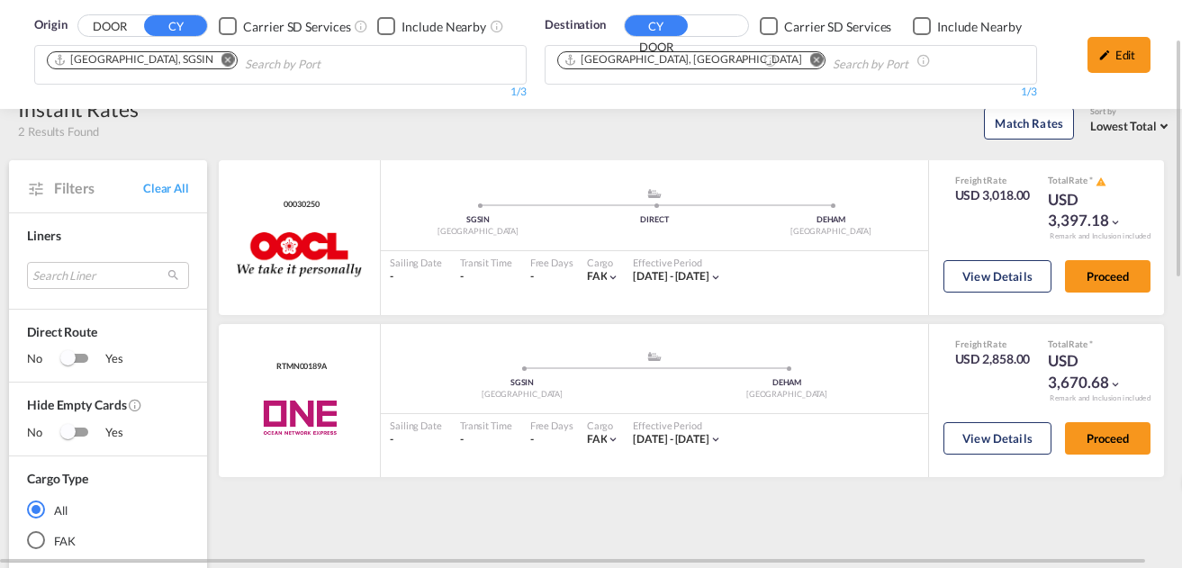
click at [221, 61] on md-icon "Remove" at bounding box center [228, 60] width 14 height 14
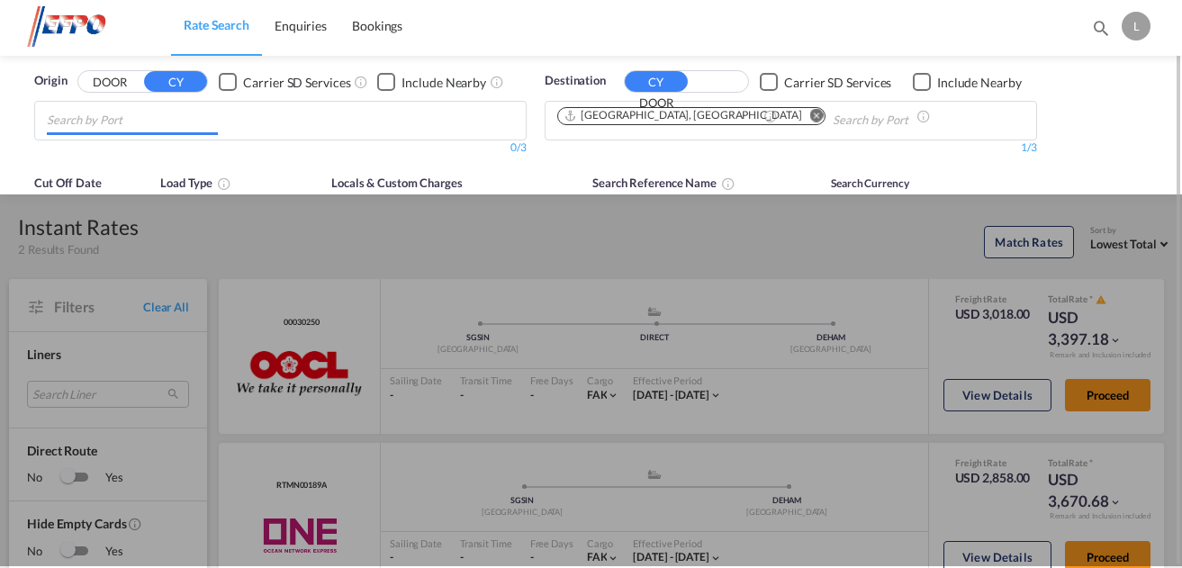
scroll to position [0, 0]
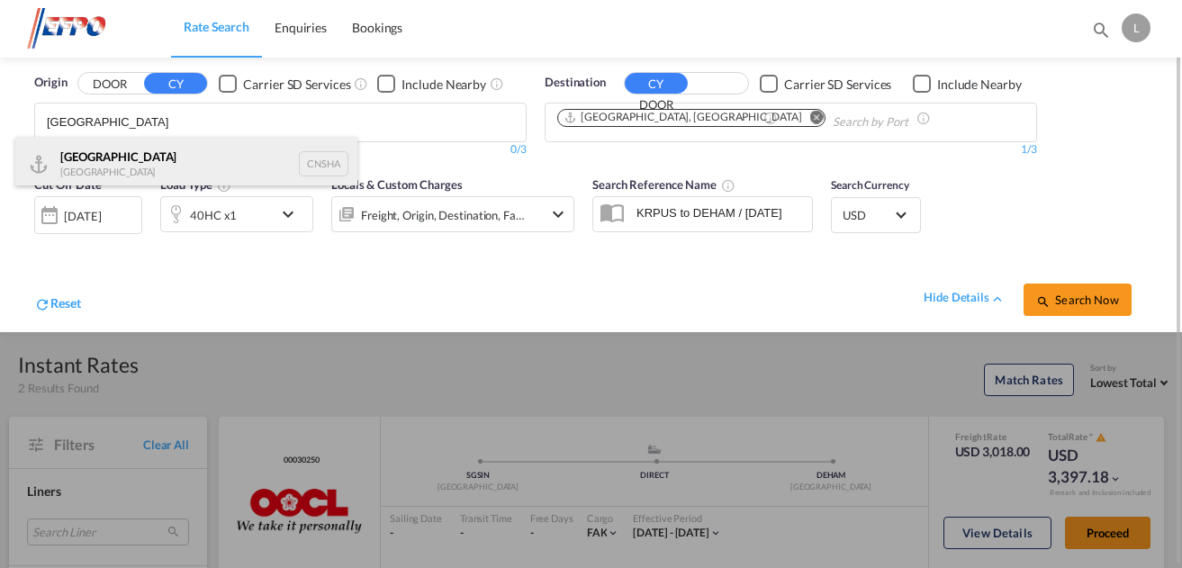
type input "[GEOGRAPHIC_DATA]"
click at [105, 153] on div "Shanghai [GEOGRAPHIC_DATA] CNSHA" at bounding box center [186, 164] width 342 height 54
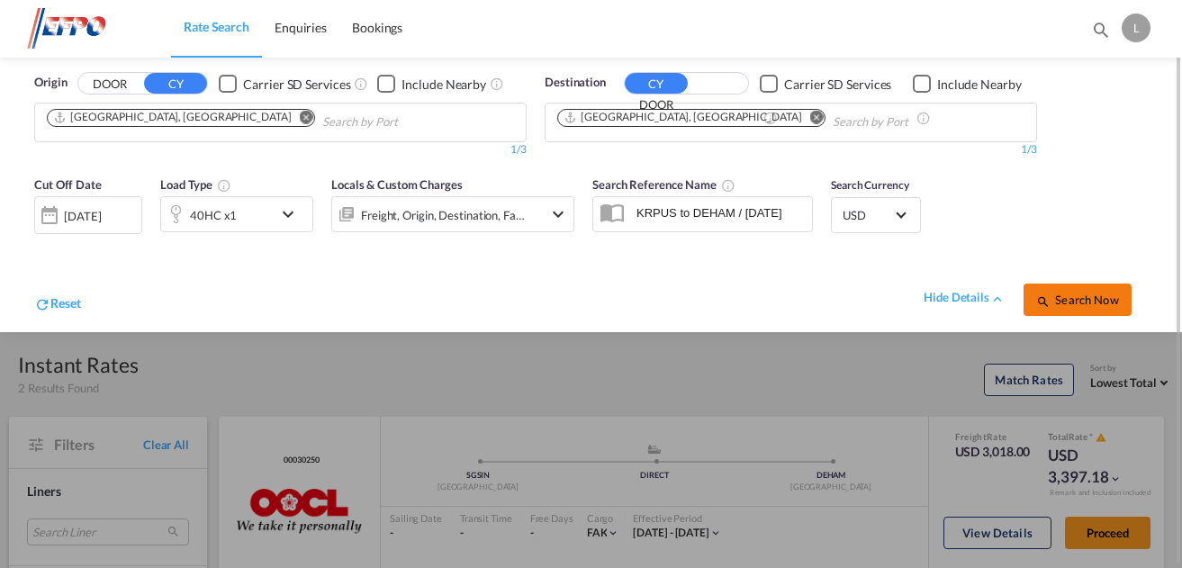
click at [1040, 293] on span "Search Now" at bounding box center [1077, 300] width 82 height 14
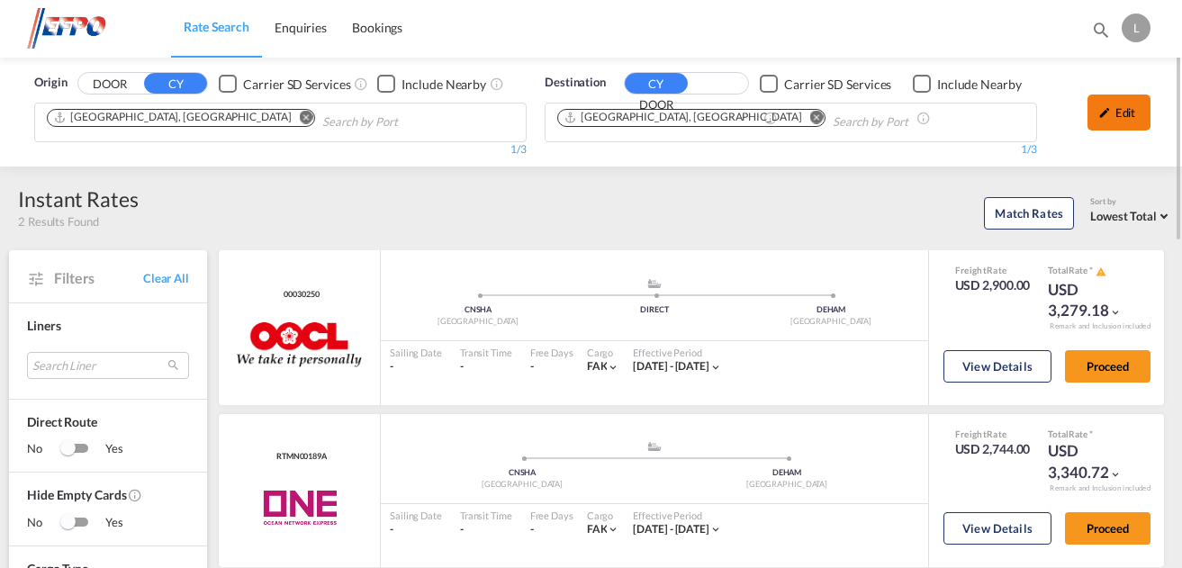
click at [1110, 113] on md-icon "icon-pencil" at bounding box center [1104, 112] width 13 height 13
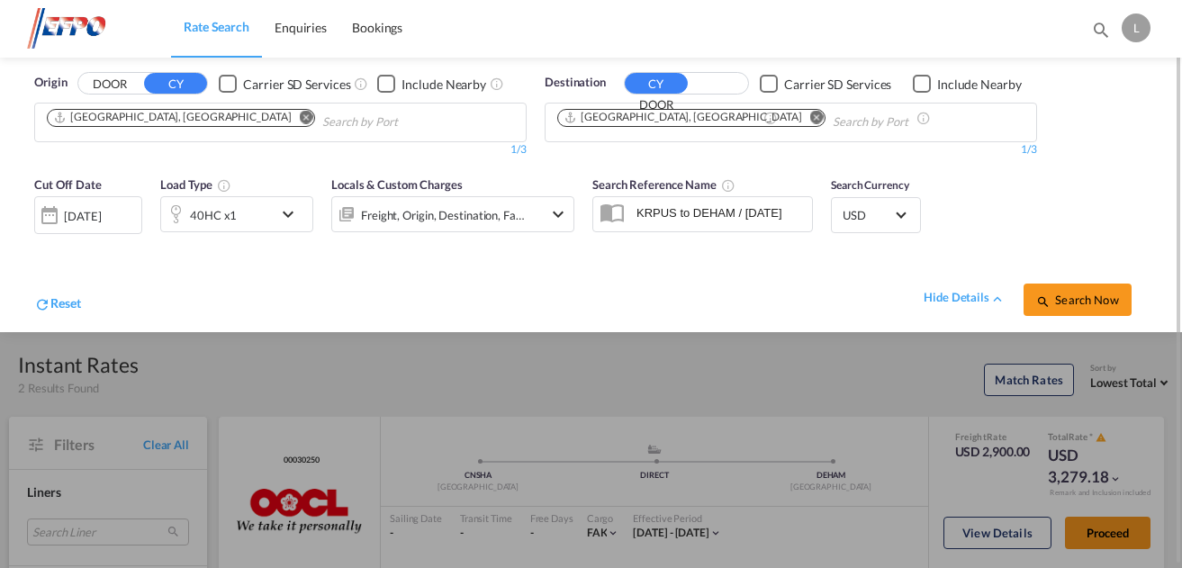
click at [250, 218] on div "40HC x1" at bounding box center [217, 214] width 112 height 36
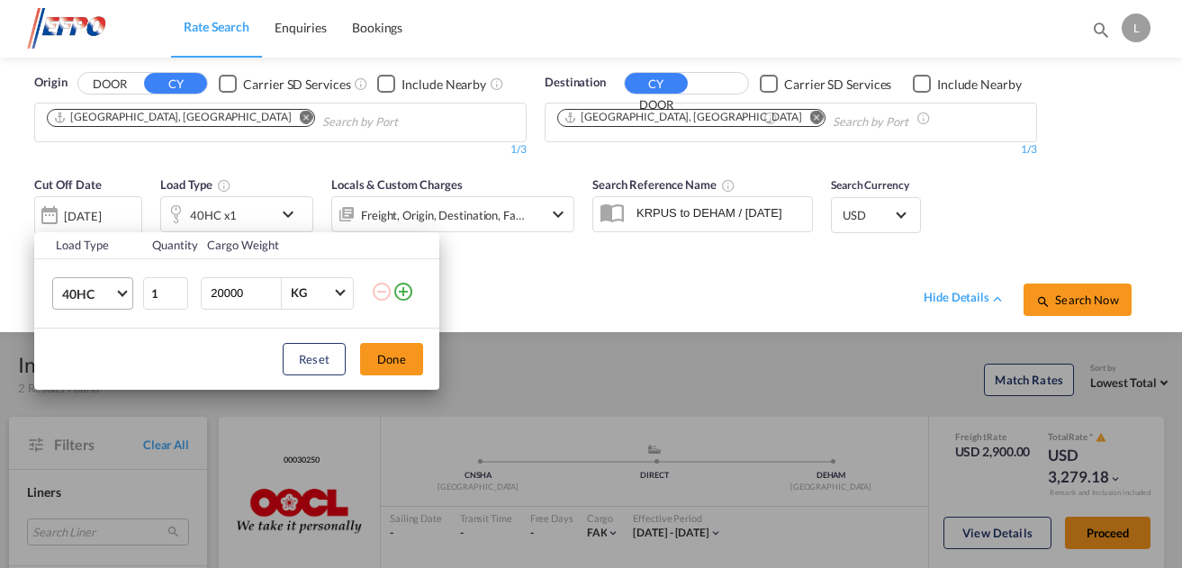
click at [102, 288] on span "40HC" at bounding box center [88, 294] width 52 height 18
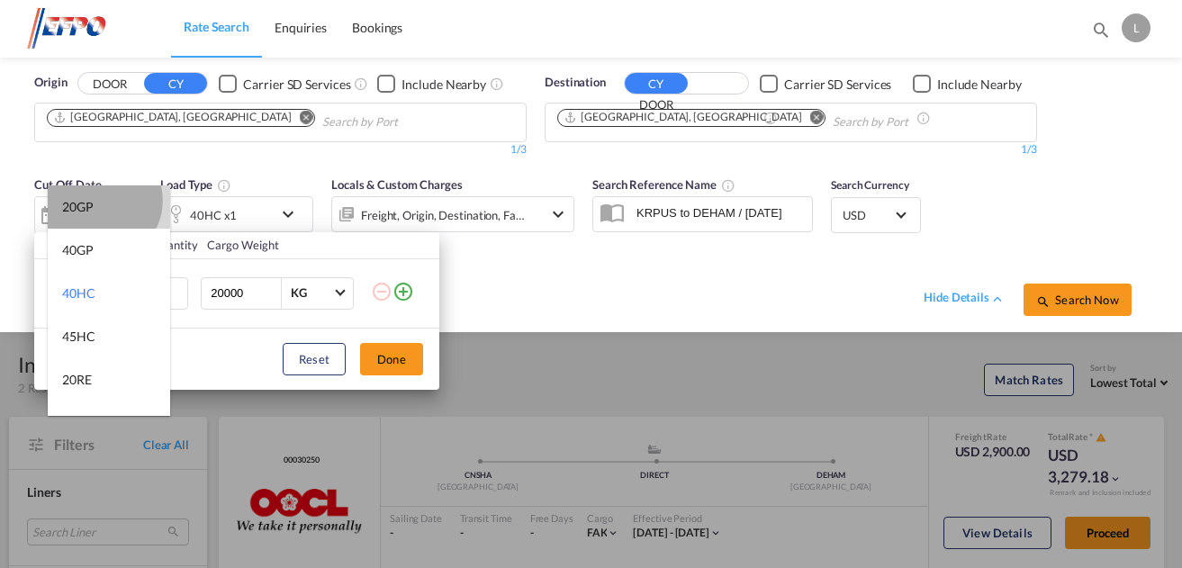
click at [100, 201] on md-option "20GP" at bounding box center [109, 206] width 122 height 43
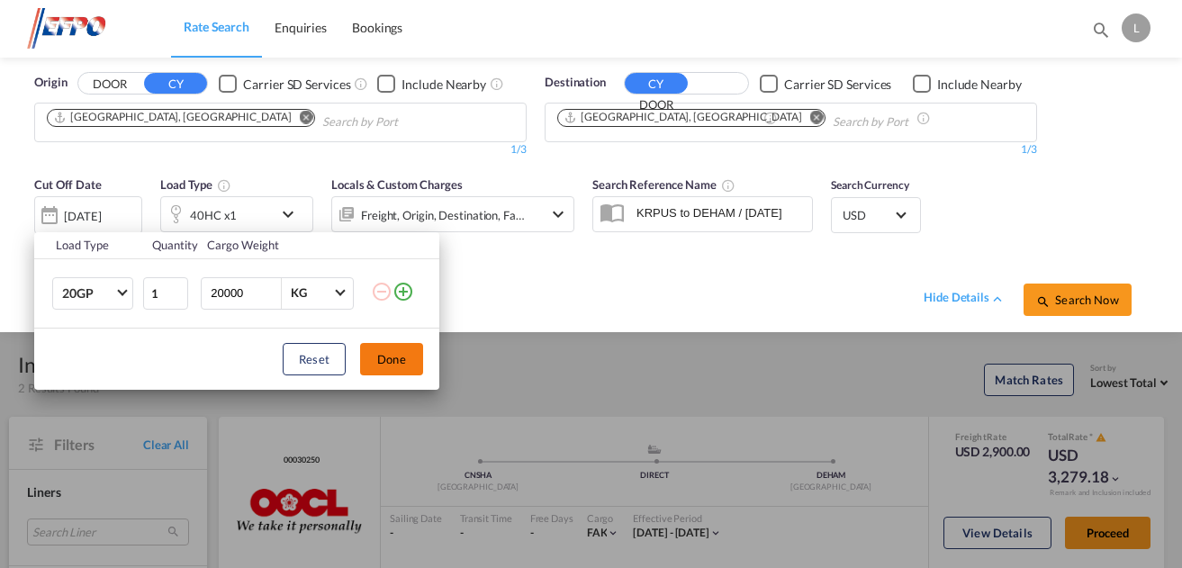
click at [382, 353] on button "Done" at bounding box center [391, 359] width 63 height 32
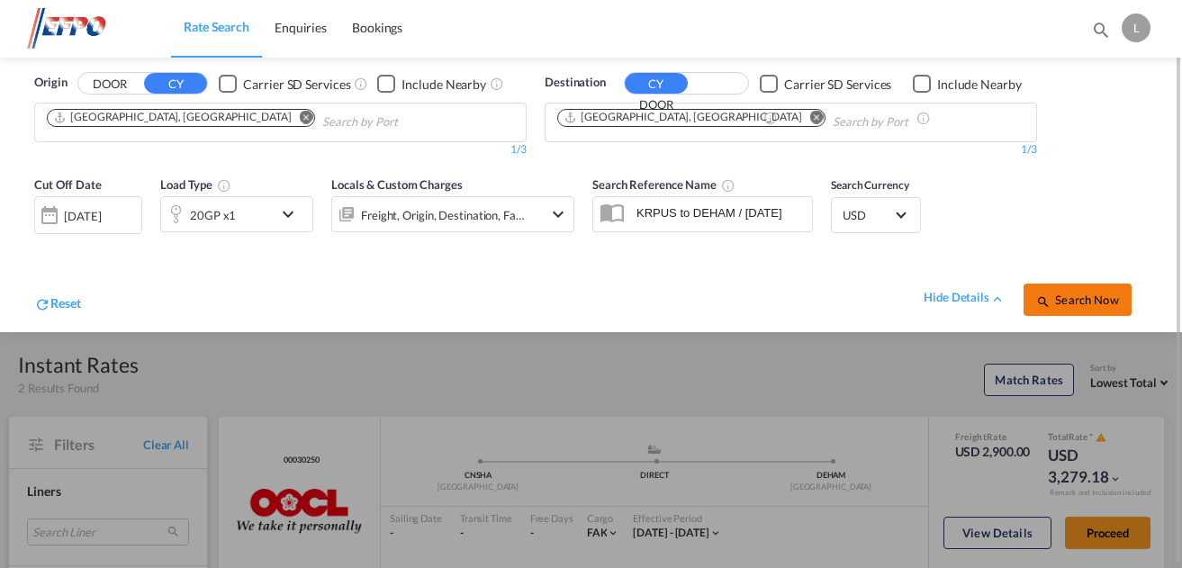
click at [1101, 298] on span "Search Now" at bounding box center [1077, 300] width 82 height 14
